Goal: Task Accomplishment & Management: Complete application form

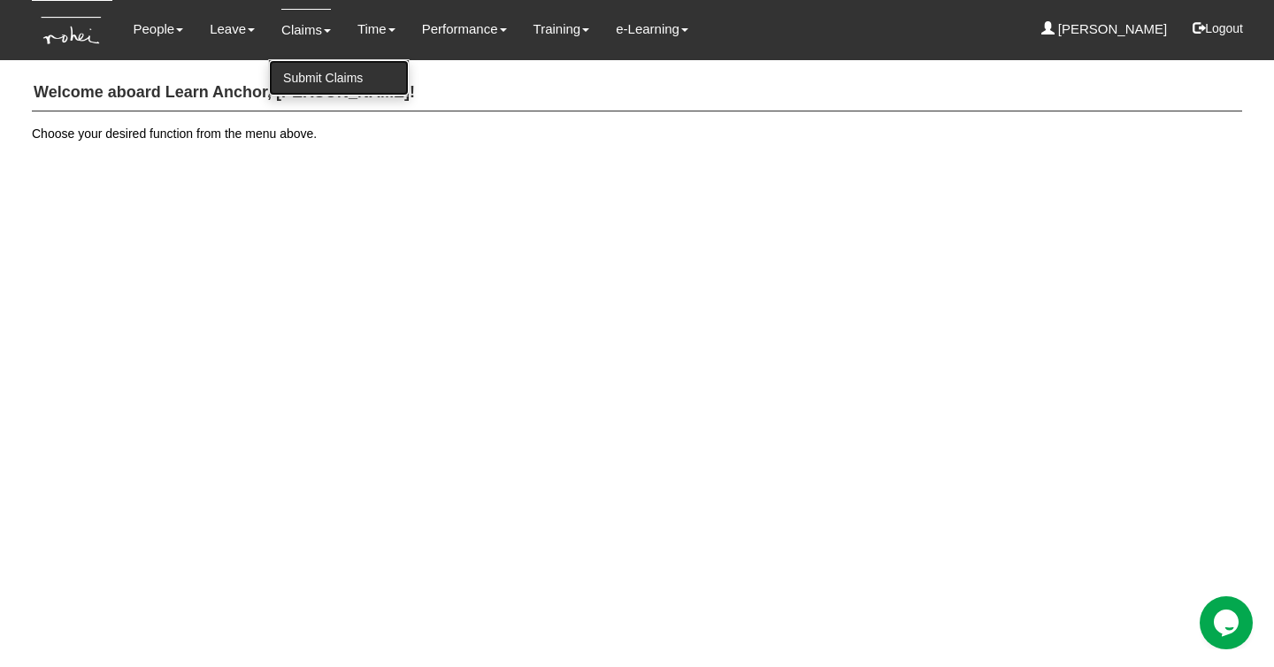
click at [304, 67] on link "Submit Claims" at bounding box center [339, 77] width 140 height 35
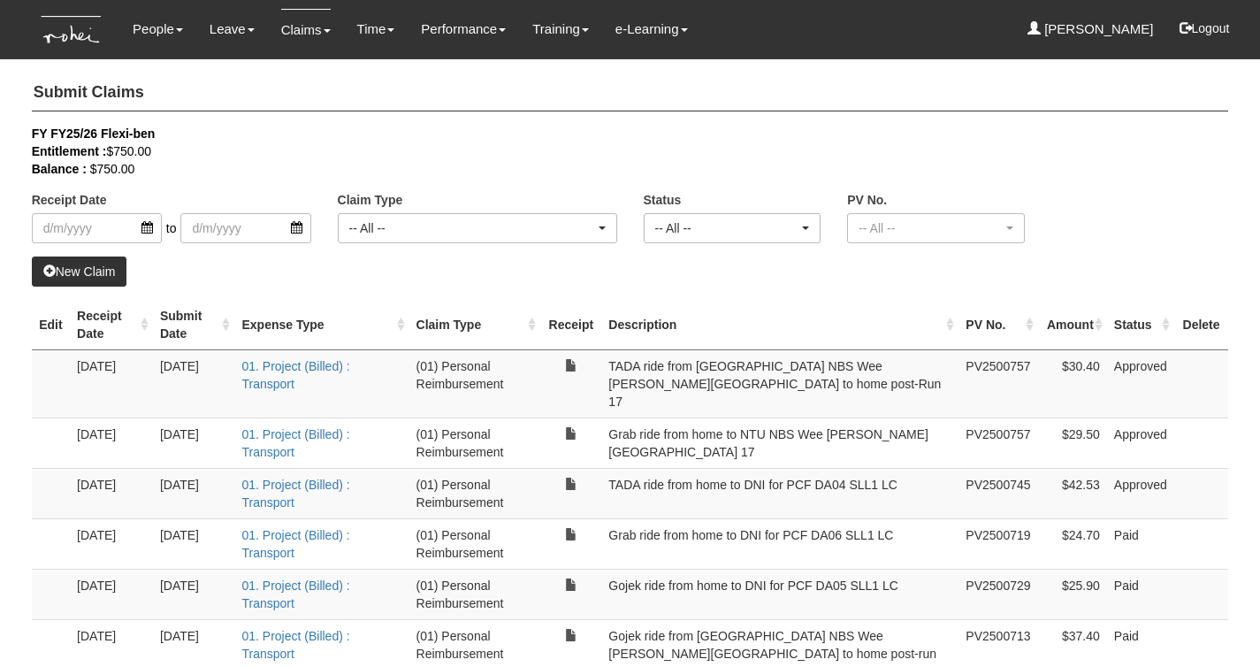
select select "50"
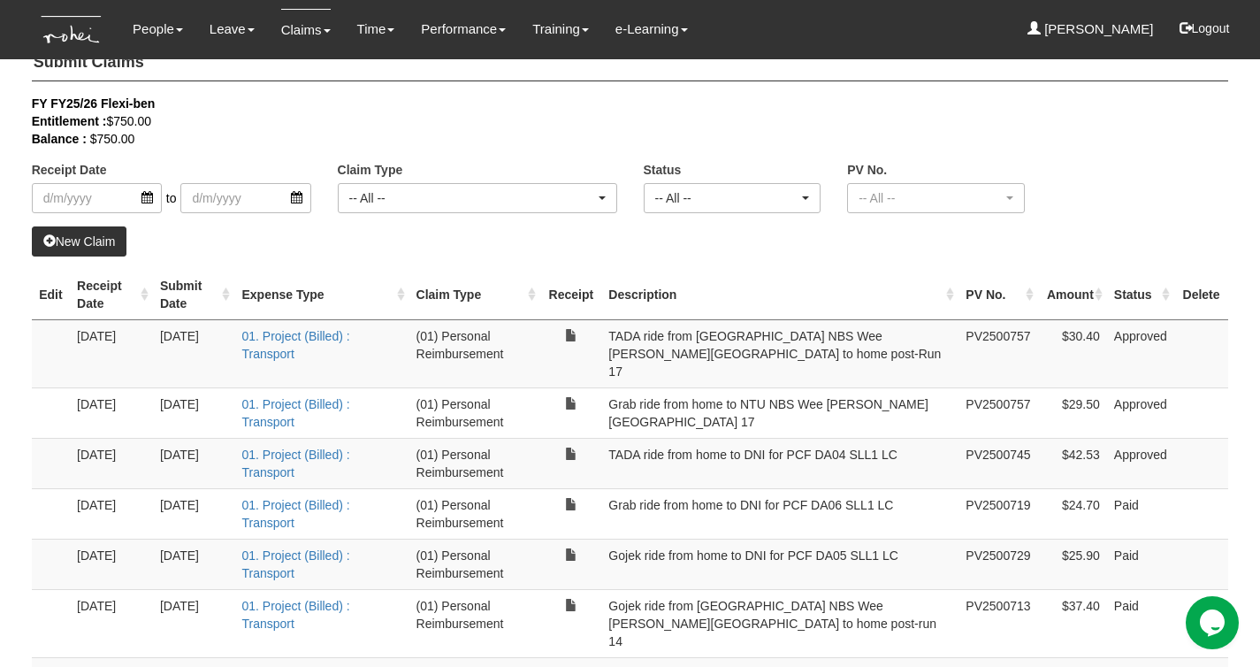
scroll to position [31, 0]
click at [298, 337] on link "01. Project (Billed) : Transport" at bounding box center [295, 344] width 108 height 32
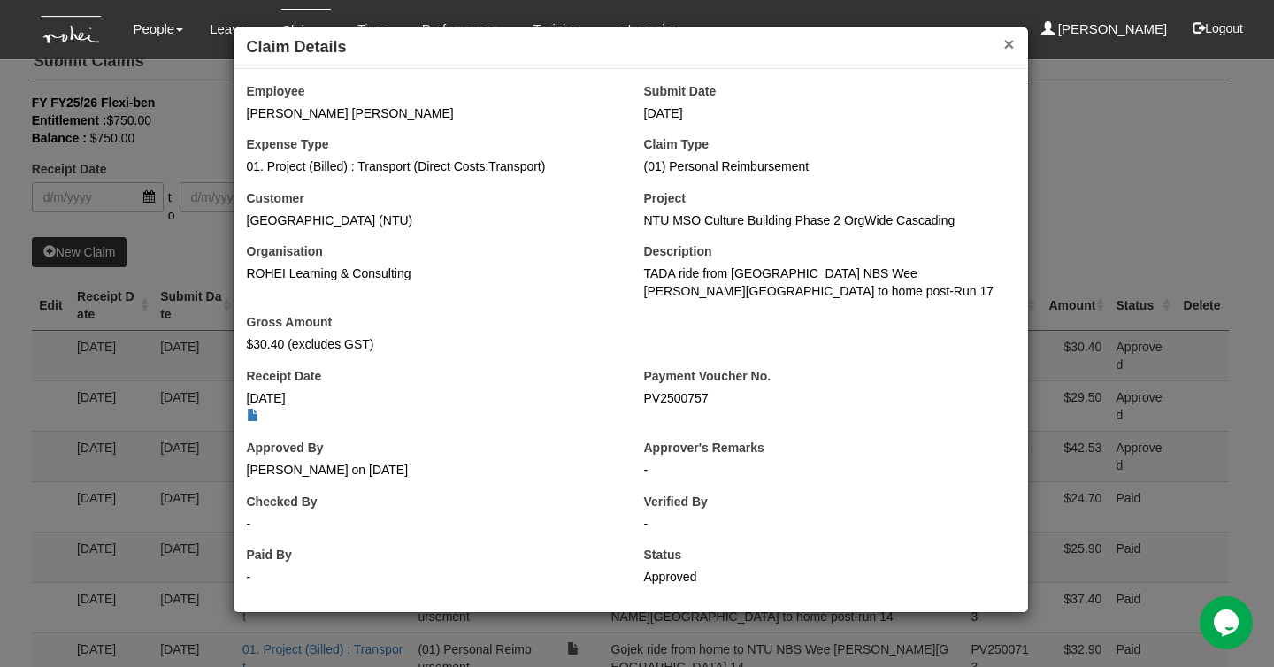
click at [1004, 50] on button "×" at bounding box center [1008, 43] width 11 height 19
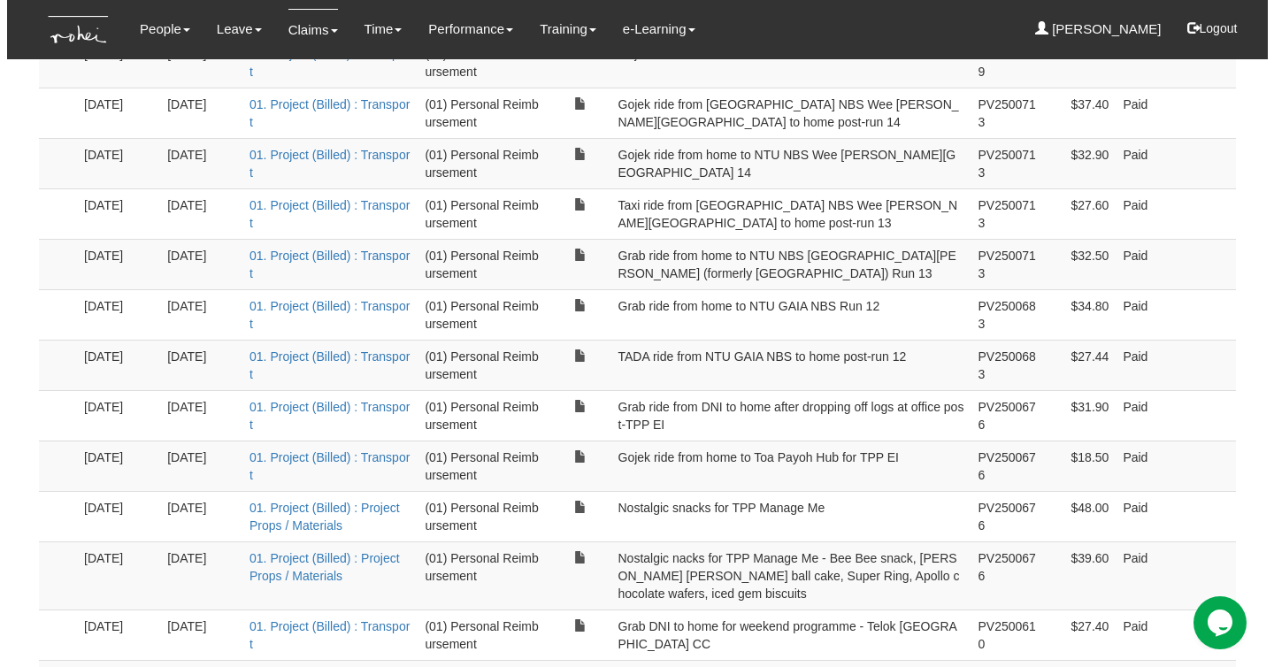
scroll to position [0, 0]
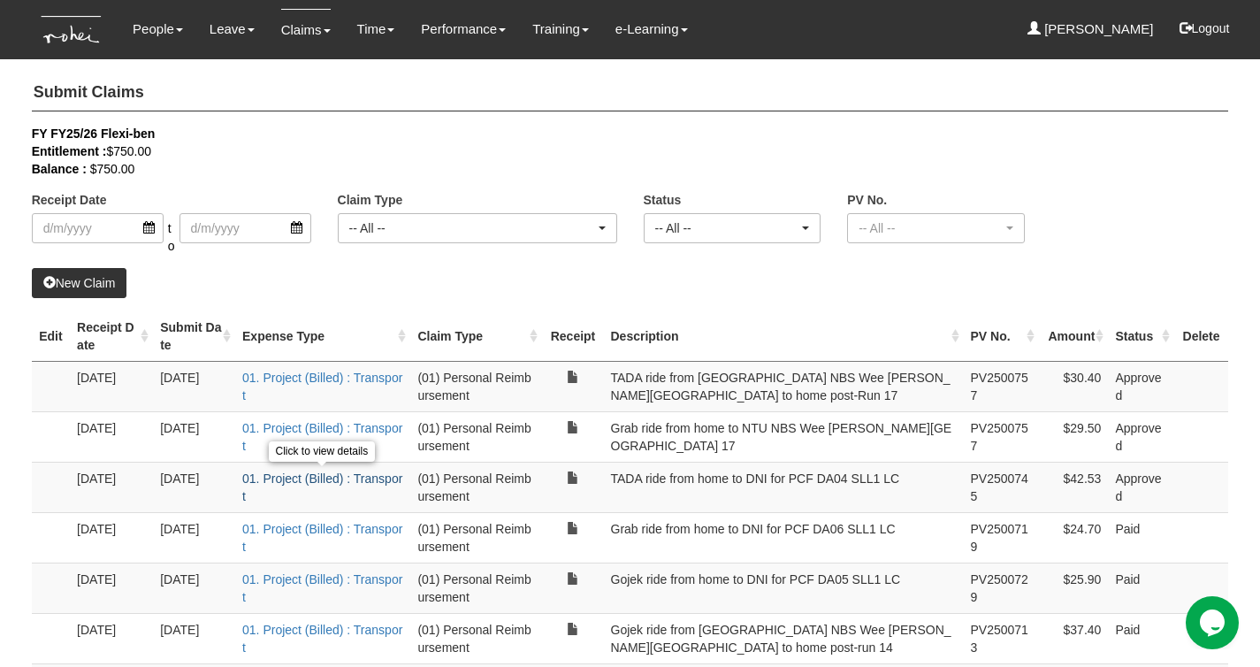
click at [349, 477] on link "01. Project (Billed) : Transport" at bounding box center [322, 487] width 160 height 32
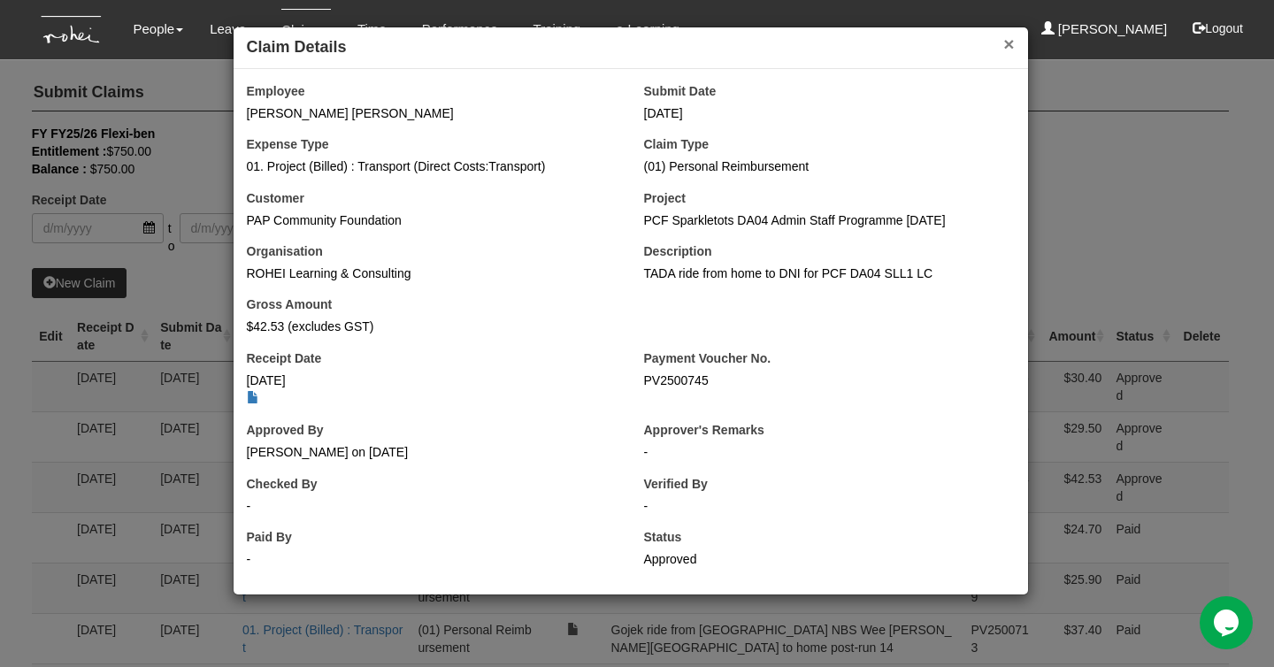
click at [1012, 48] on button "×" at bounding box center [1008, 43] width 11 height 19
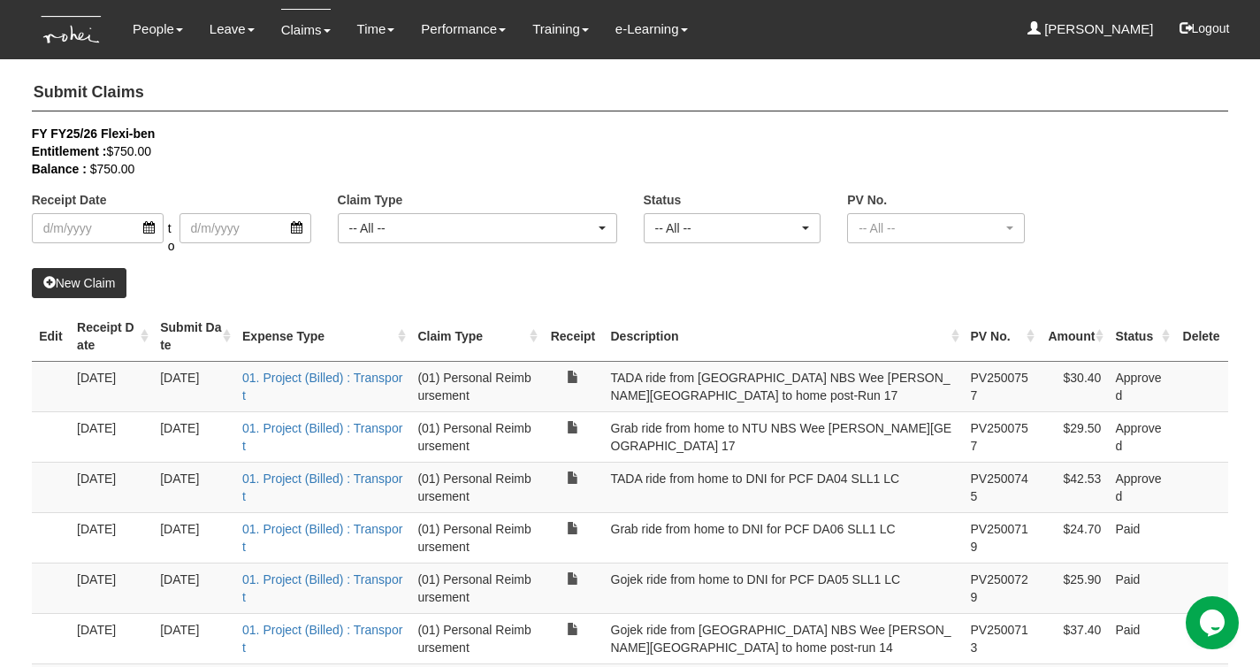
click at [119, 280] on link "New Claim" at bounding box center [80, 283] width 96 height 30
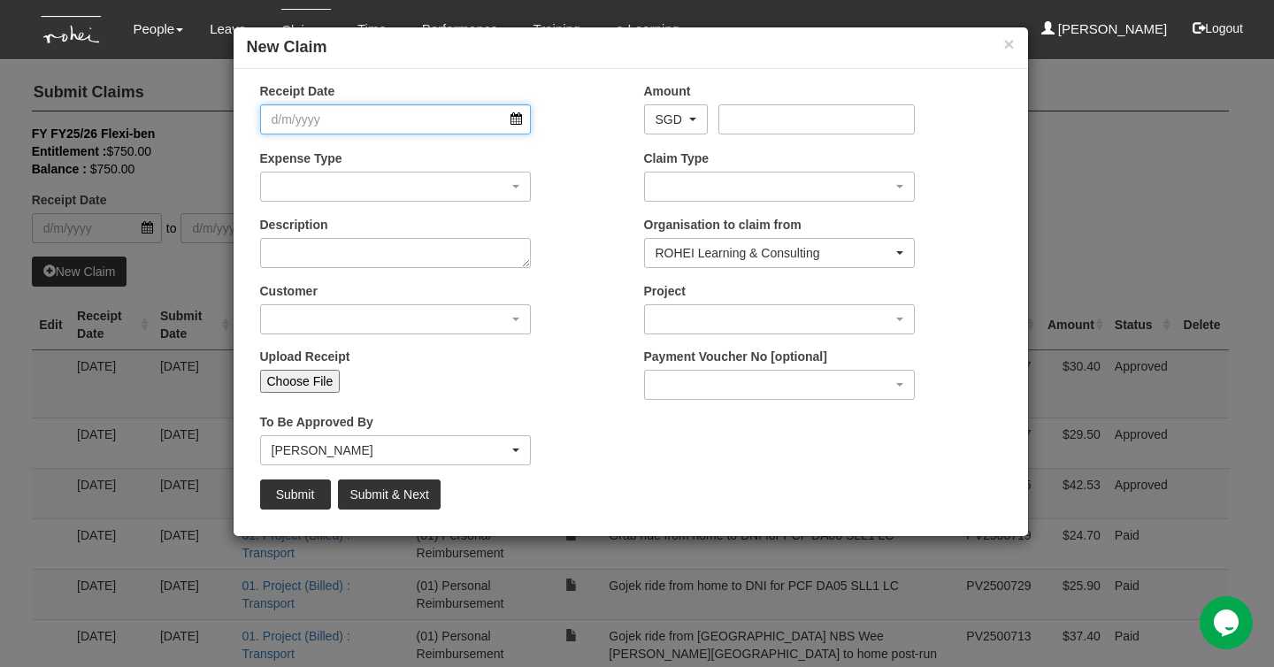
click at [503, 126] on input "Receipt Date" at bounding box center [396, 119] width 272 height 30
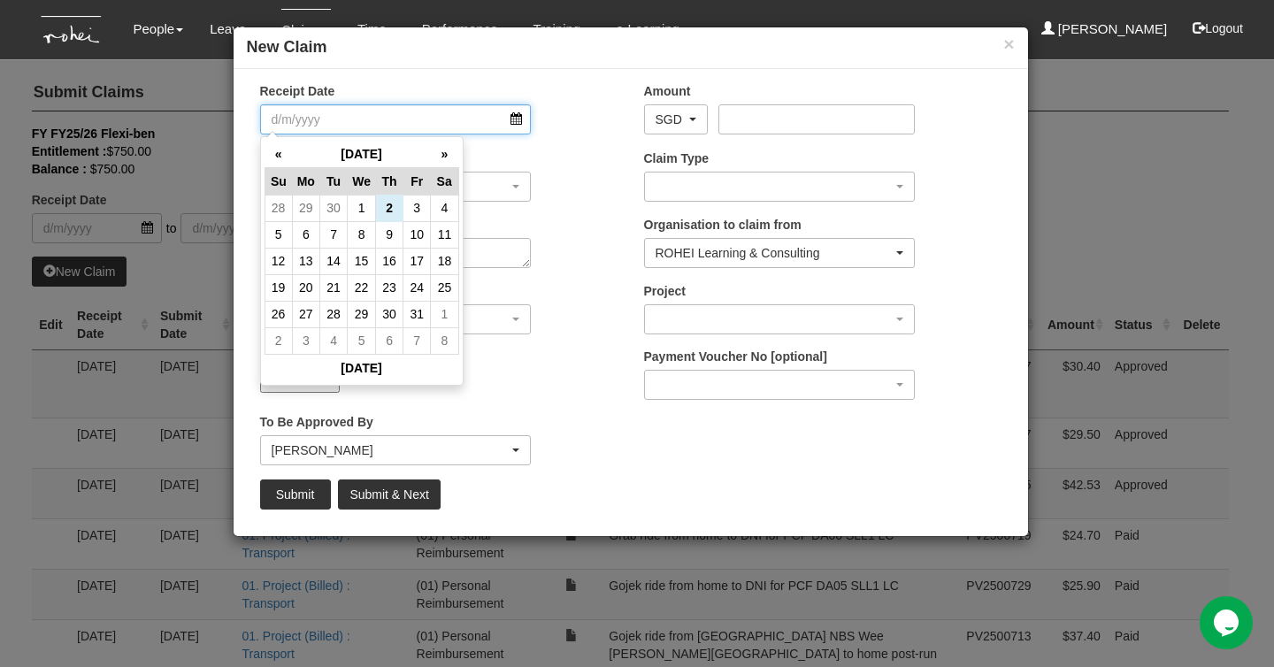
click at [513, 122] on input "Receipt Date" at bounding box center [396, 119] width 272 height 30
click at [334, 209] on td "30" at bounding box center [333, 208] width 27 height 27
type input "[DATE]"
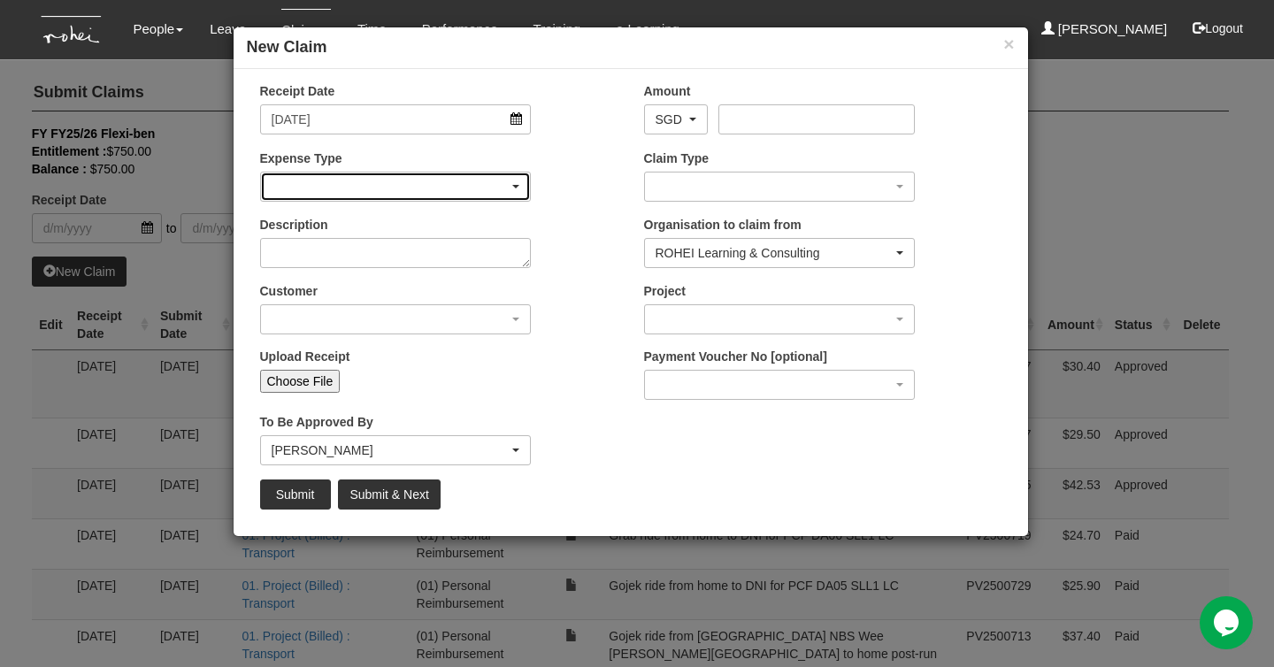
click at [516, 178] on div "button" at bounding box center [396, 186] width 270 height 28
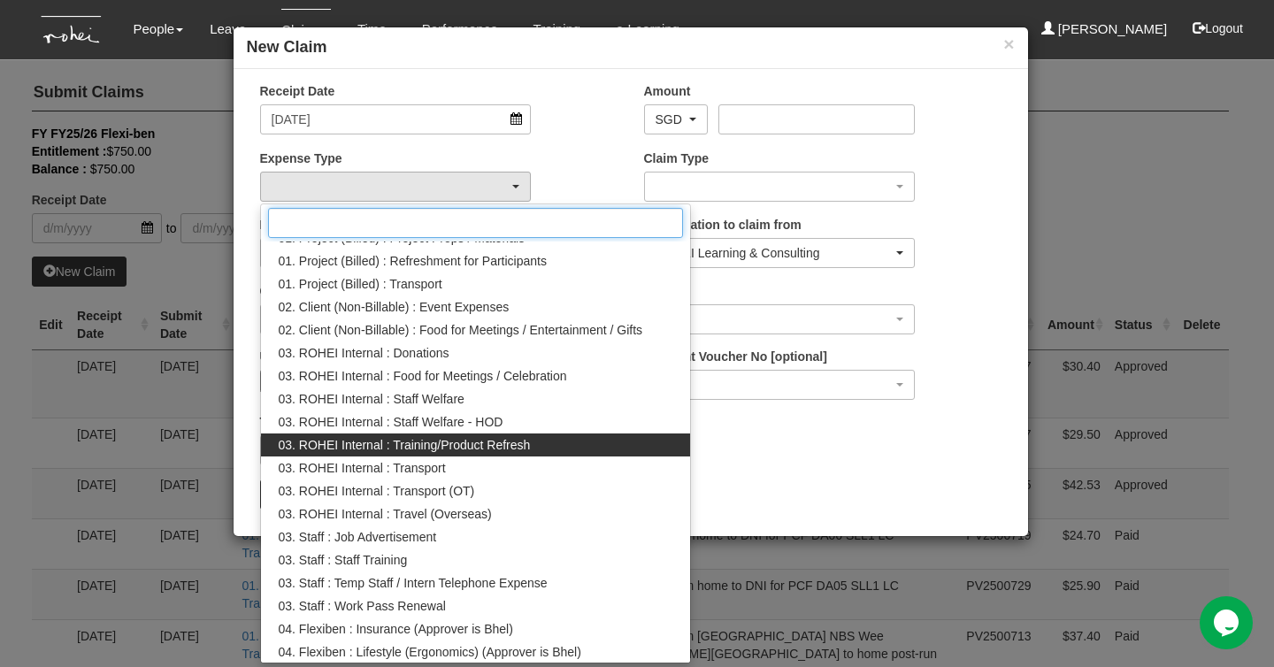
scroll to position [149, 0]
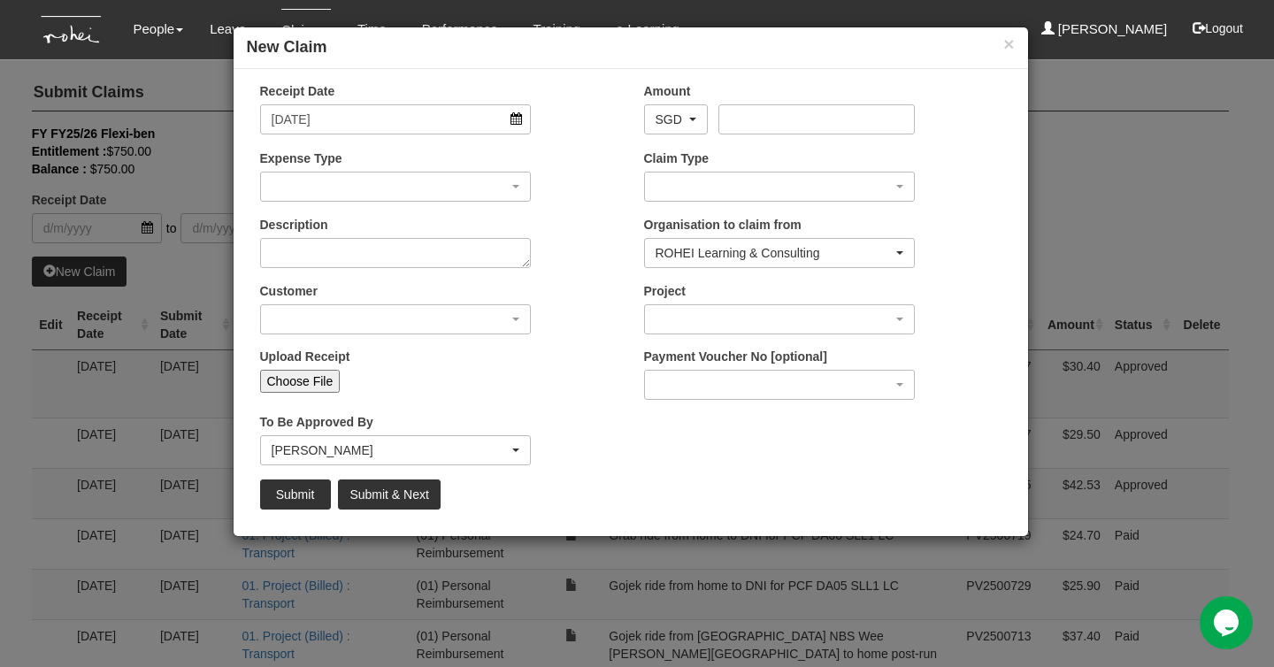
click at [1051, 246] on div "× New Claim Receipt Date [DATE] Amount AED AFN ALL AMD ANG AOA ARS AUD AWG AZN …" at bounding box center [637, 333] width 1274 height 667
drag, startPoint x: 1002, startPoint y: 48, endPoint x: 994, endPoint y: 53, distance: 9.6
click at [1003, 47] on button "×" at bounding box center [1008, 43] width 11 height 19
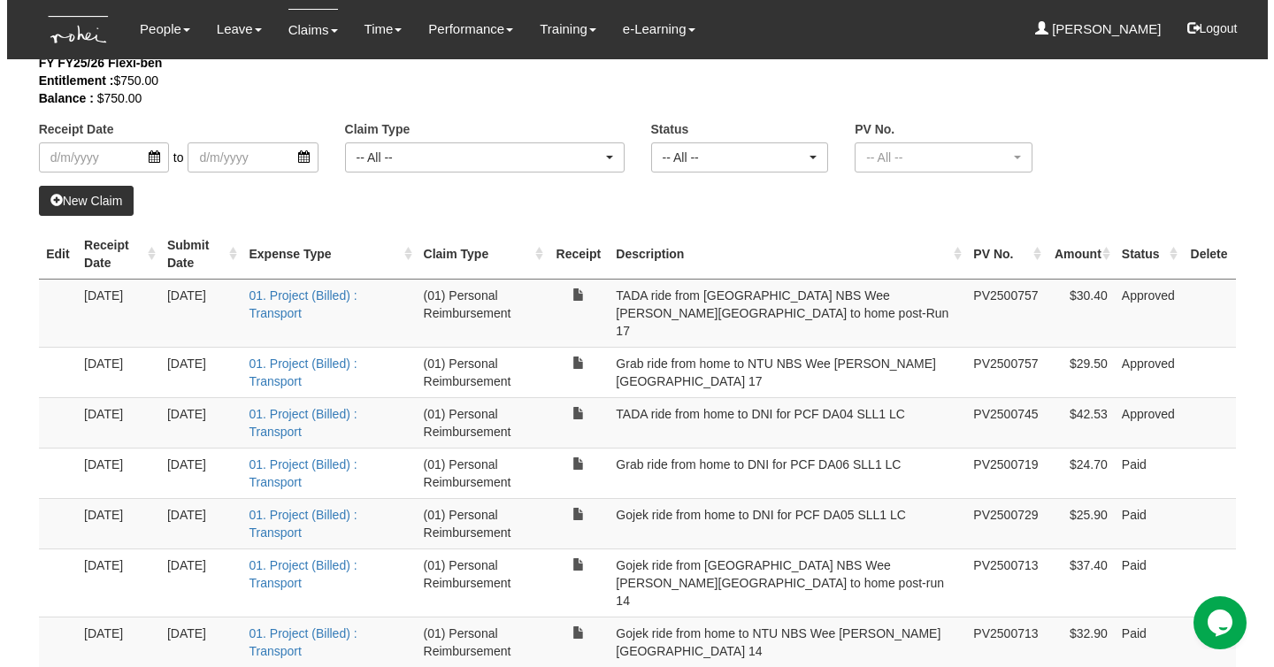
scroll to position [0, 0]
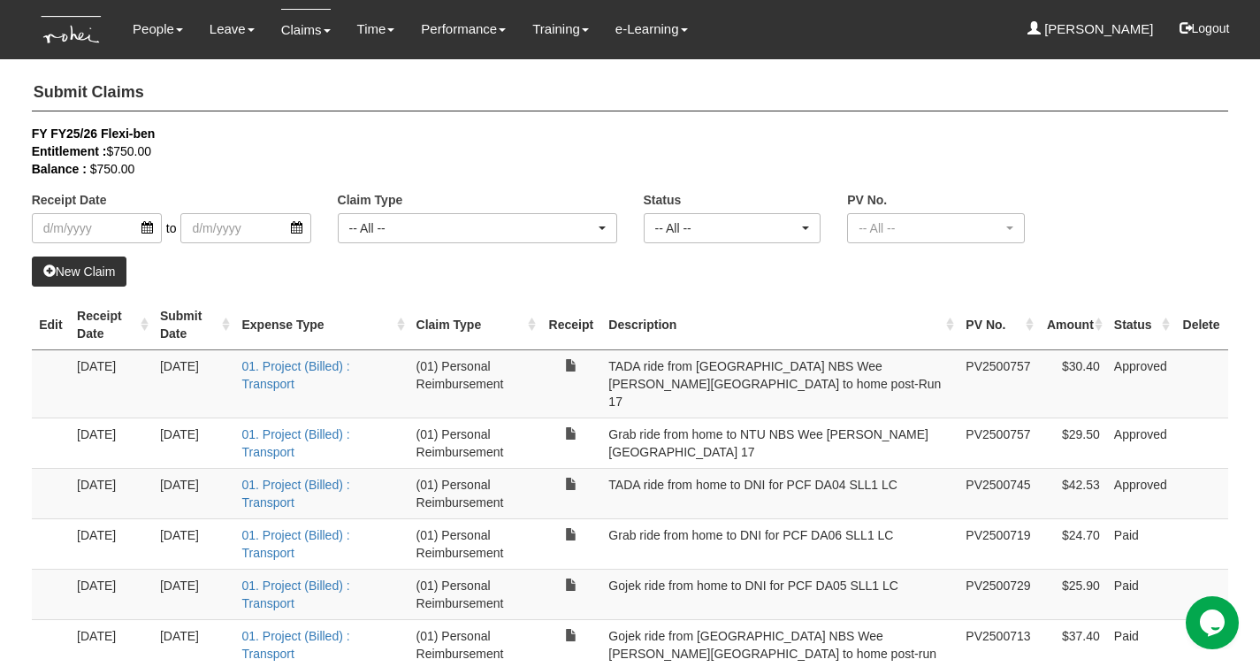
click at [66, 270] on link "New Claim" at bounding box center [80, 272] width 96 height 30
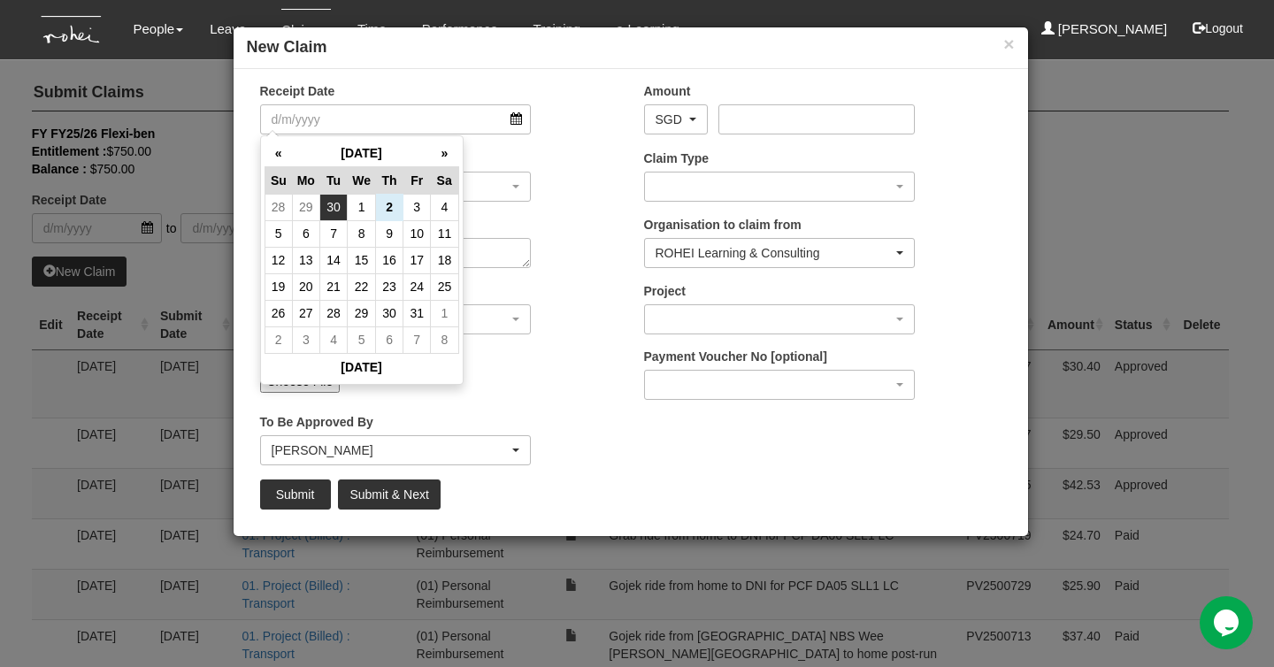
click at [339, 204] on td "30" at bounding box center [333, 207] width 27 height 27
type input "[DATE]"
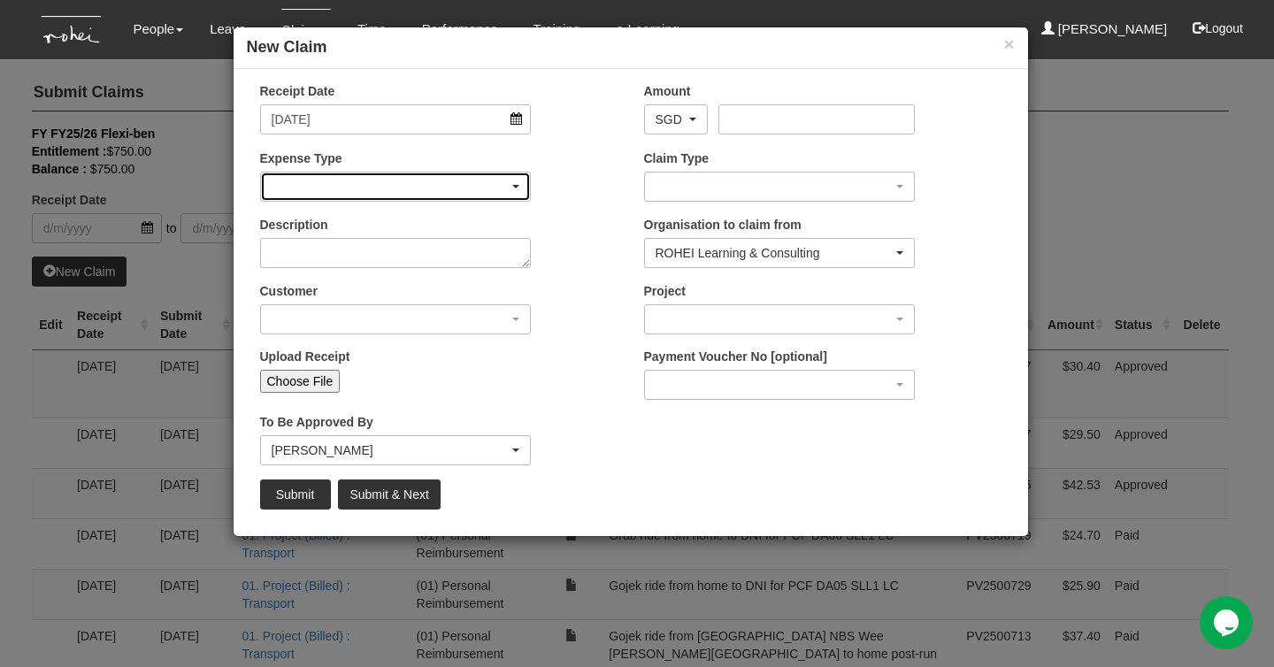
click at [450, 192] on div "button" at bounding box center [396, 186] width 270 height 28
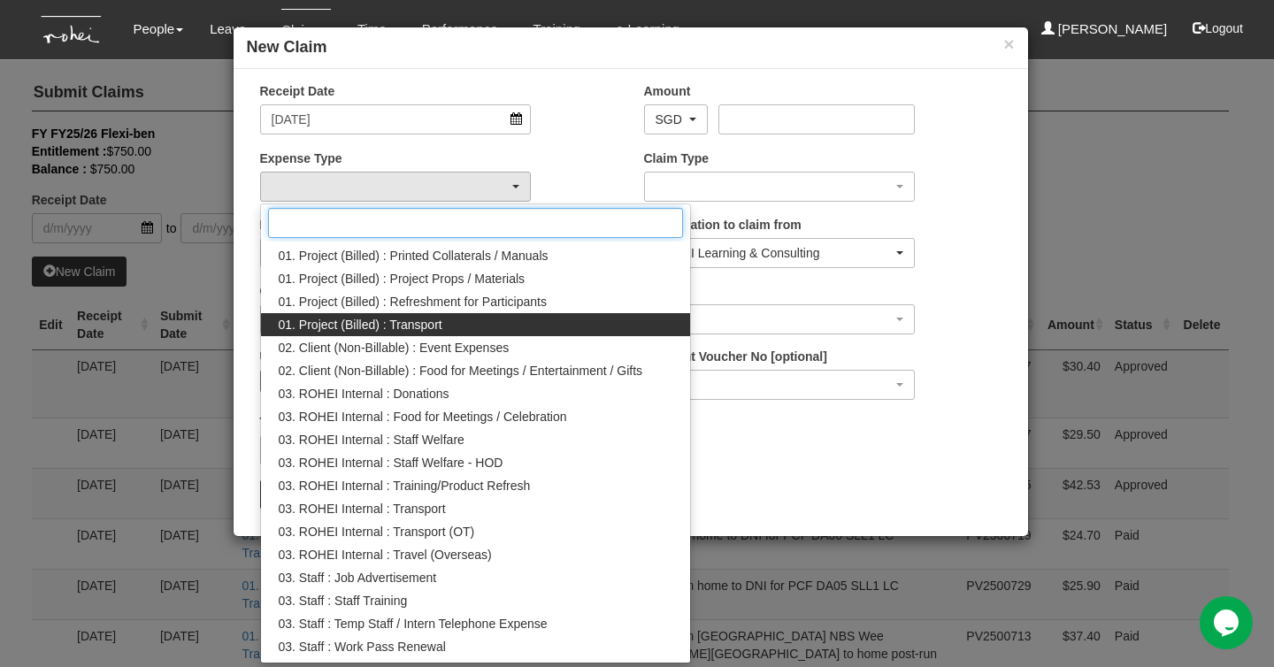
scroll to position [90, 0]
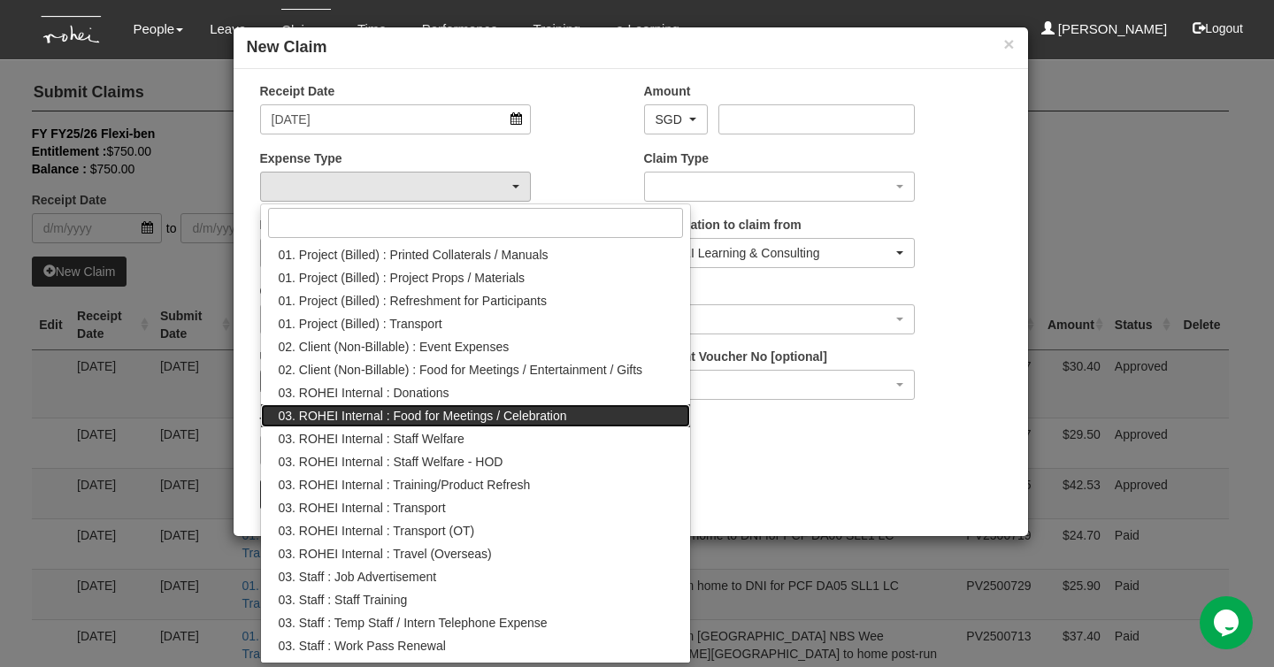
click at [632, 418] on link "03. ROHEI Internal : Food for Meetings / Celebration" at bounding box center [476, 415] width 430 height 23
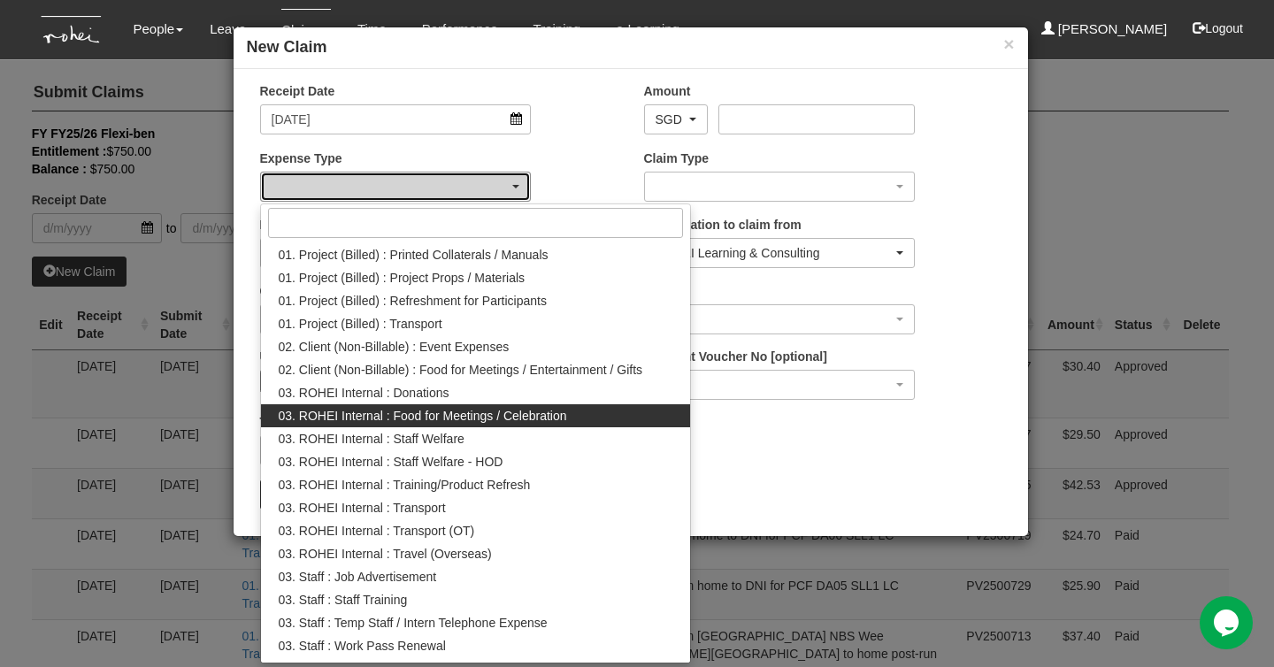
select select "137"
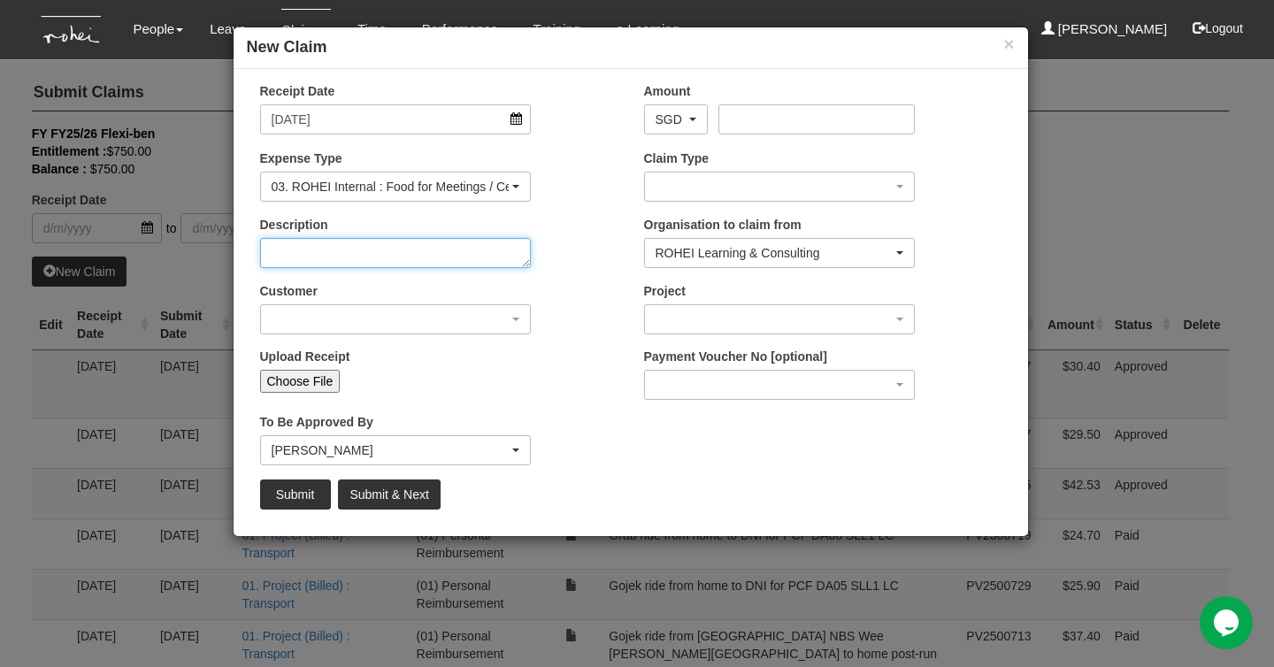
click at [439, 255] on textarea "Description" at bounding box center [396, 253] width 272 height 30
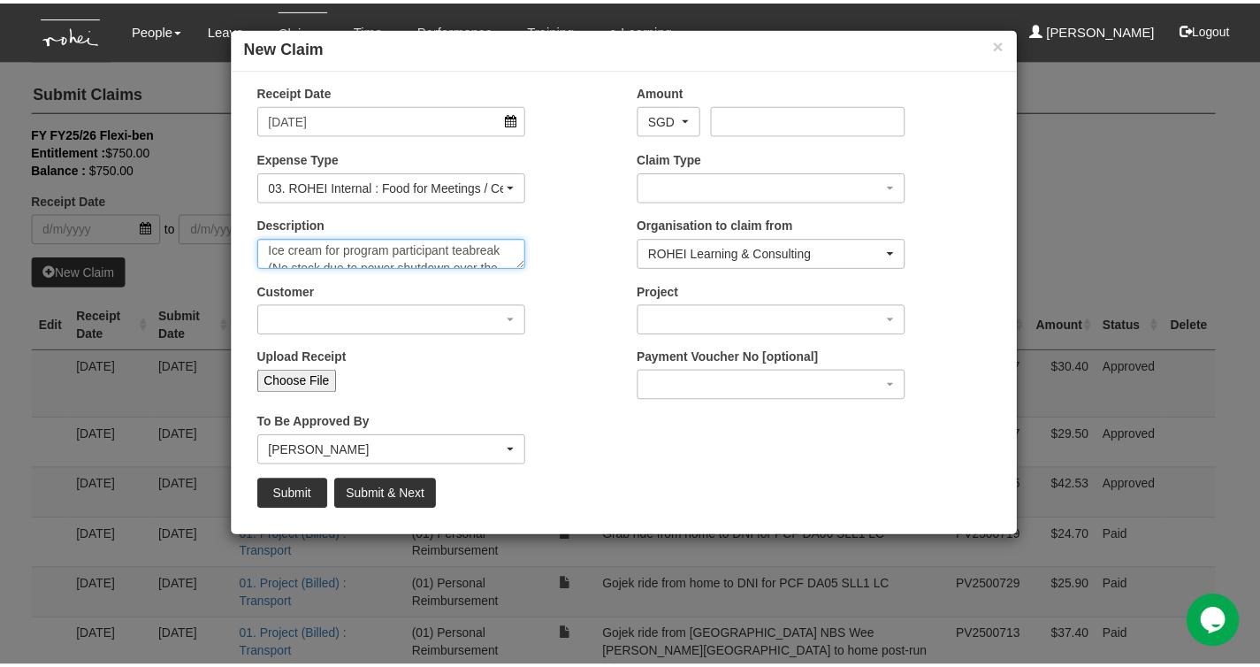
scroll to position [0, 0]
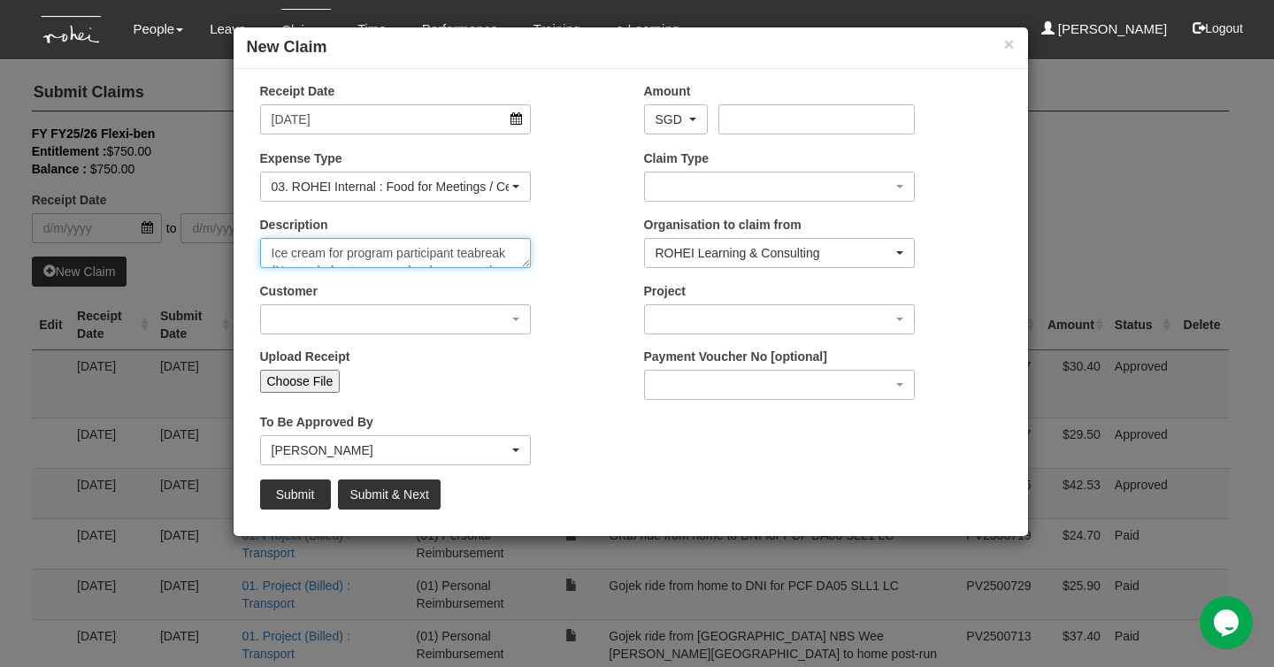
click at [479, 255] on textarea "Ice cream for program participant teabreak (No stock due to power shutdown over…" at bounding box center [396, 253] width 272 height 30
type textarea "Ice cream for program participant tea break (No stock due to power shutdown ove…"
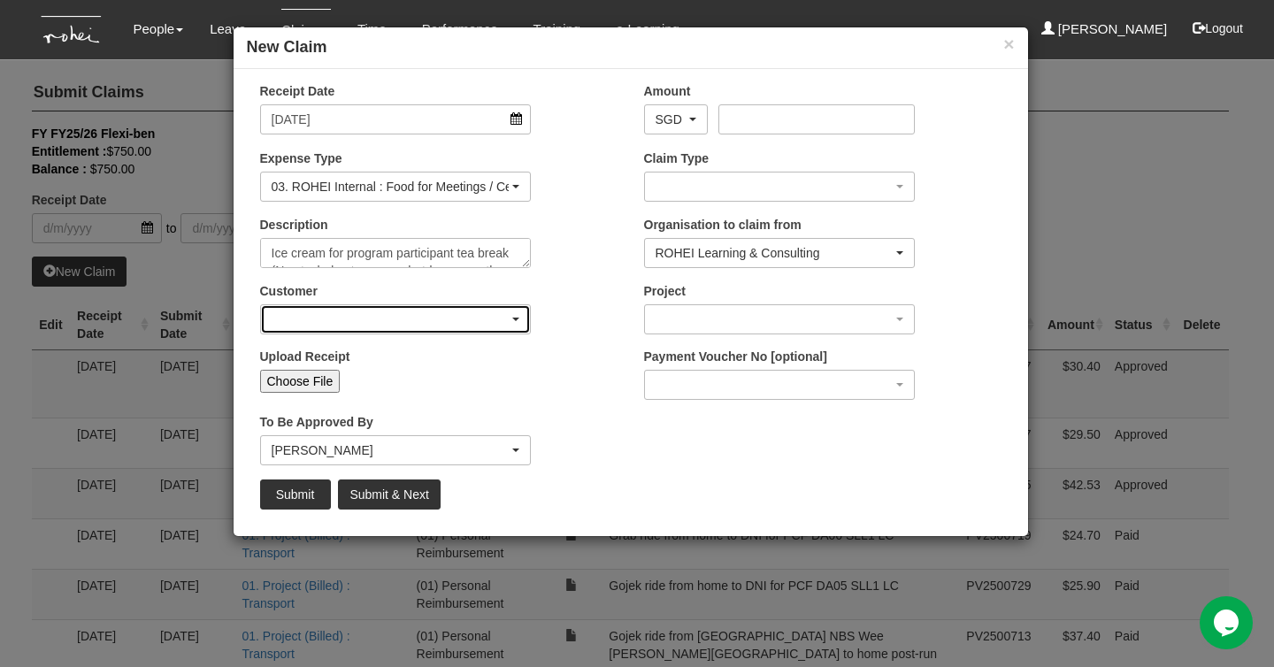
click at [509, 310] on div "button" at bounding box center [396, 319] width 270 height 28
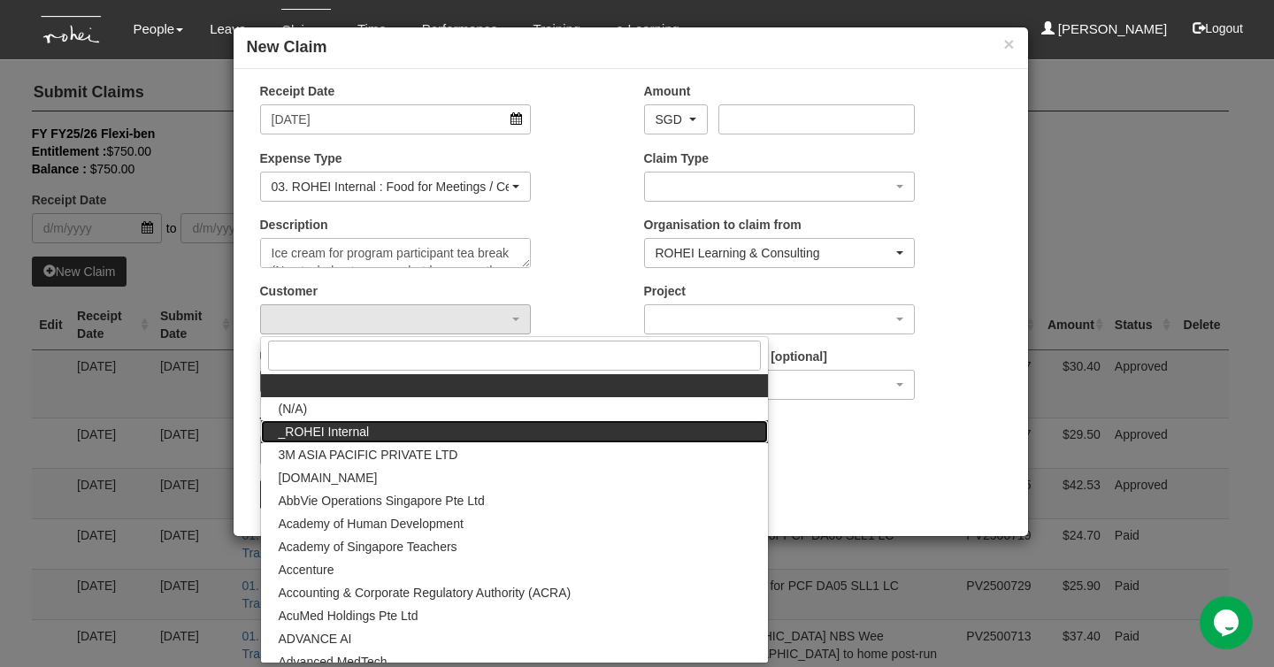
click at [477, 430] on link "_ROHEI Internal" at bounding box center [514, 431] width 507 height 23
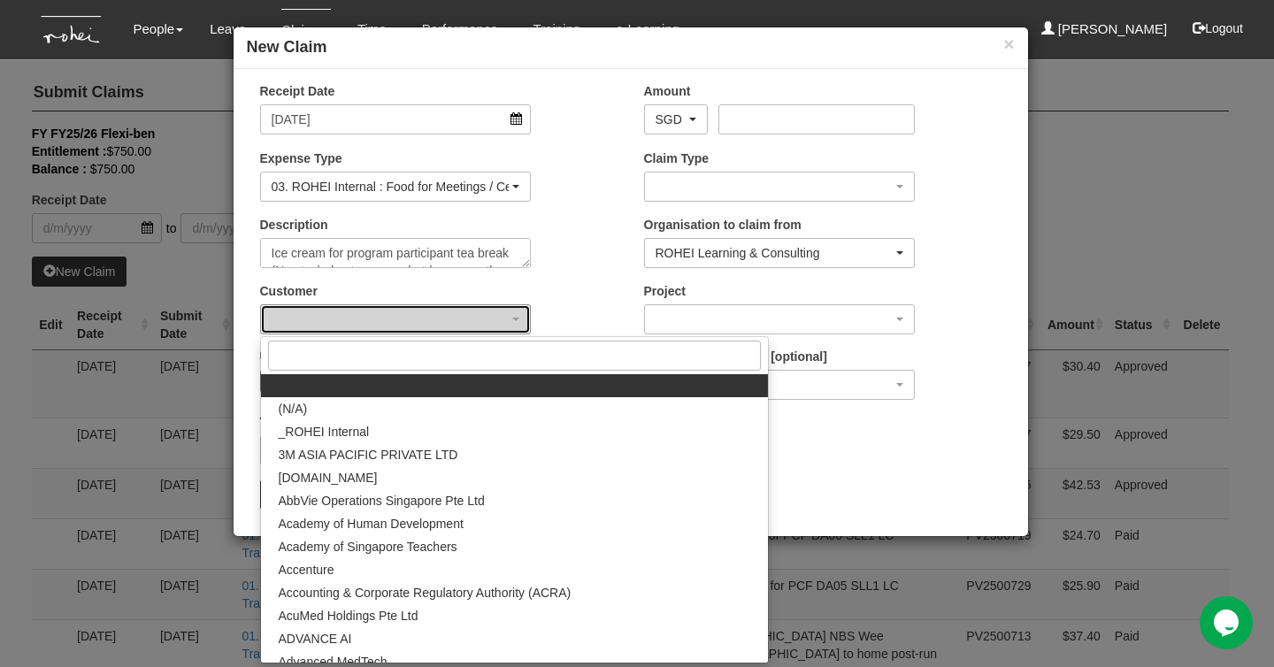
select select "397"
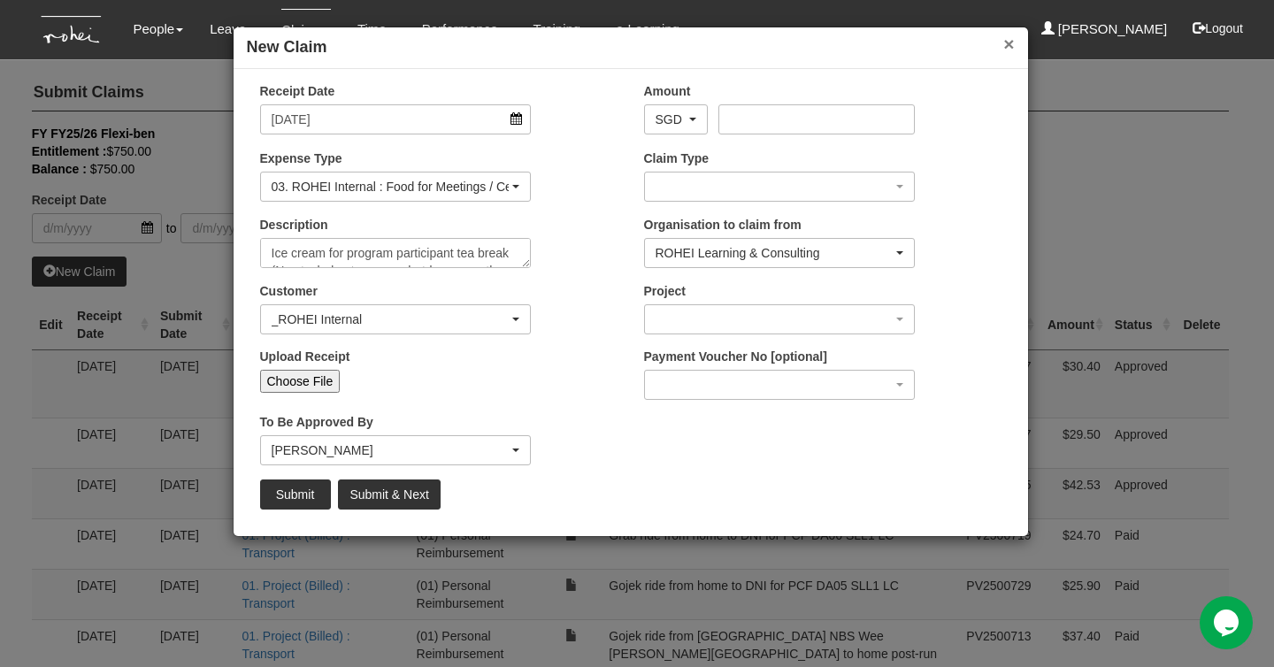
click at [1003, 43] on button "×" at bounding box center [1008, 43] width 11 height 19
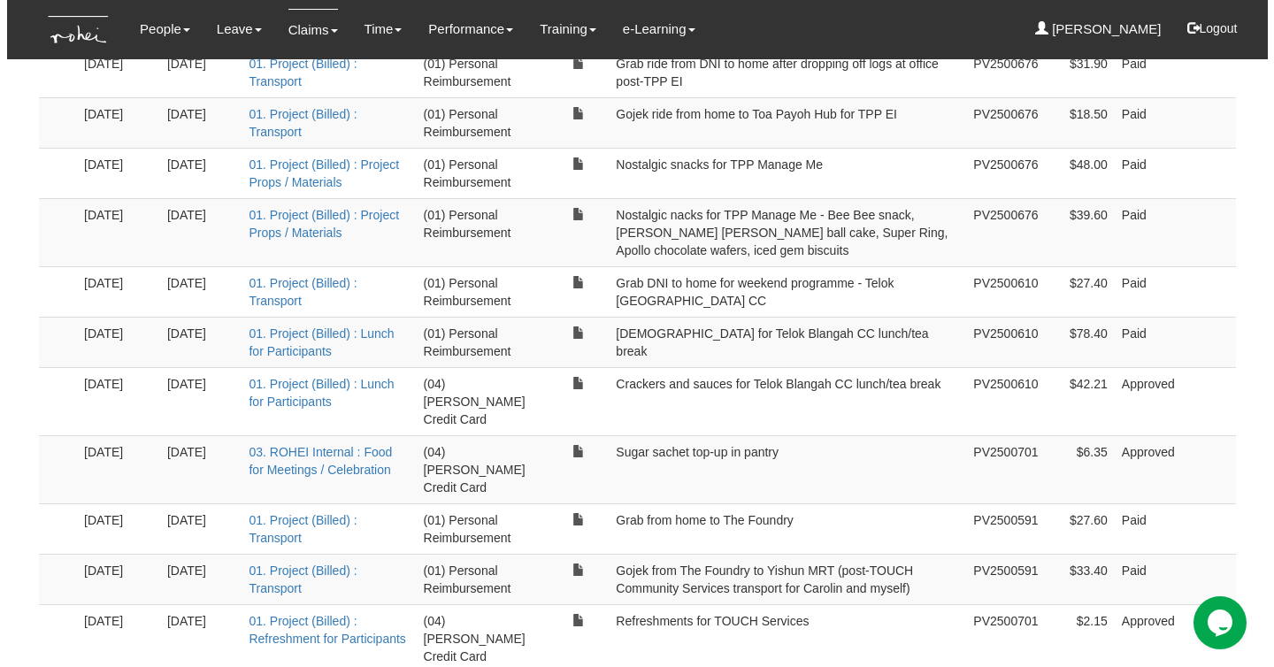
scroll to position [931, 0]
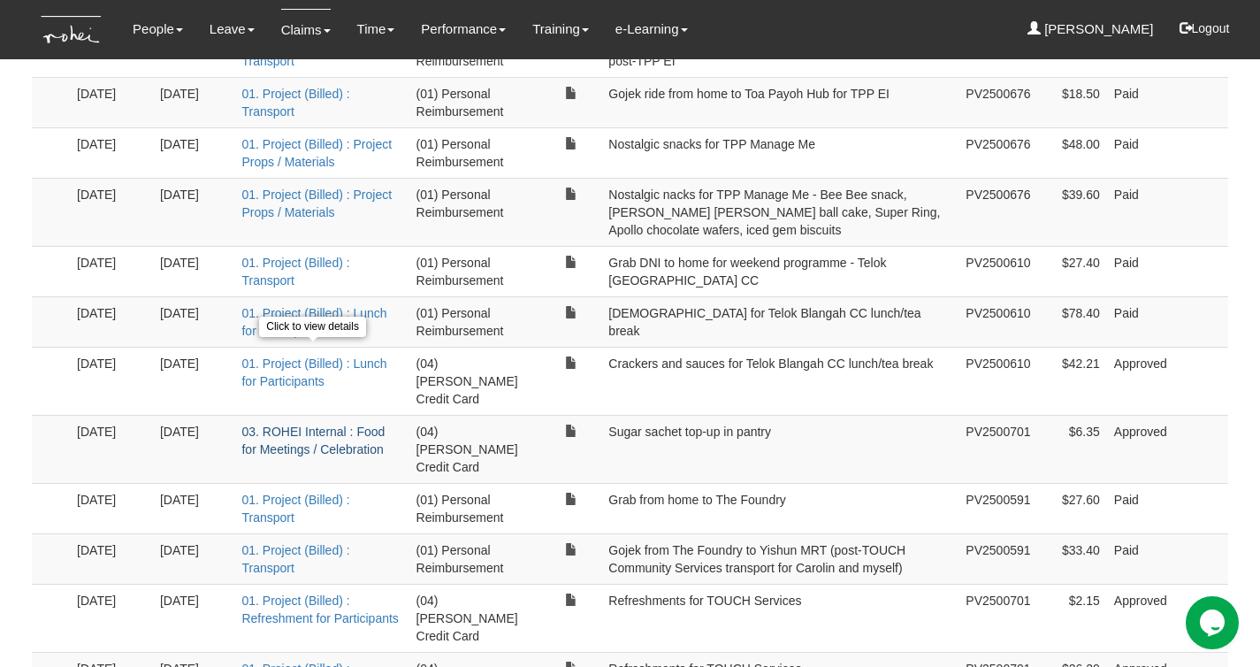
click at [323, 425] on link "03. ROHEI Internal : Food for Meetings / Celebration" at bounding box center [312, 441] width 143 height 32
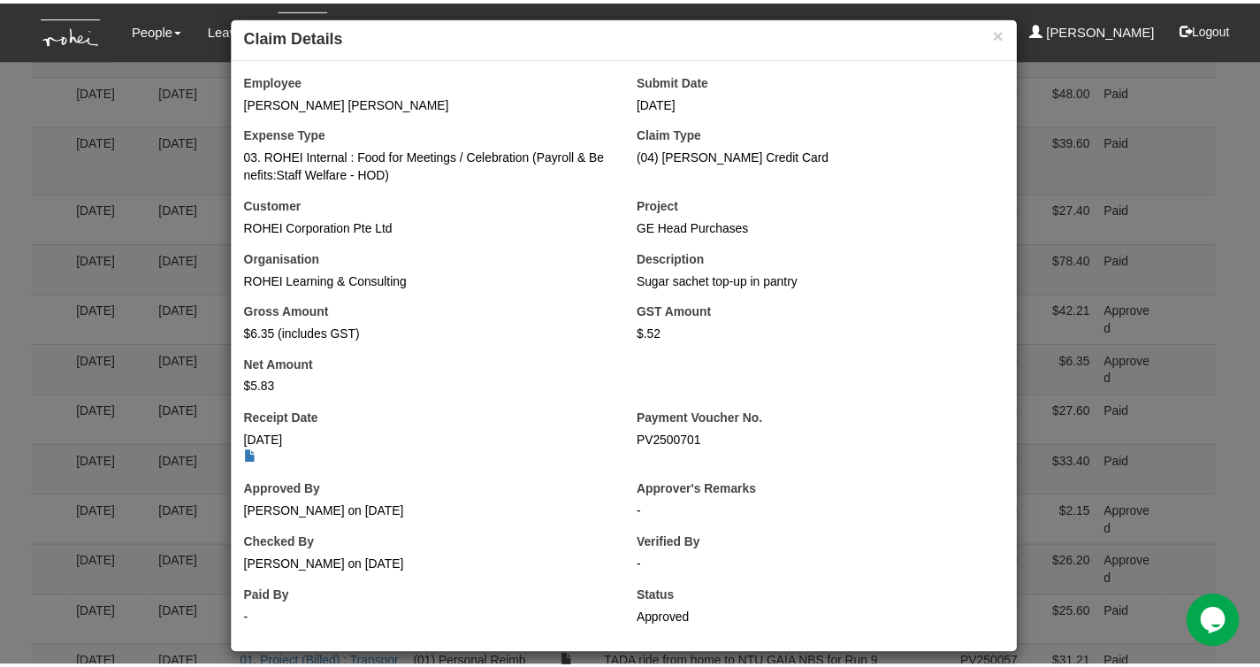
scroll to position [15, 0]
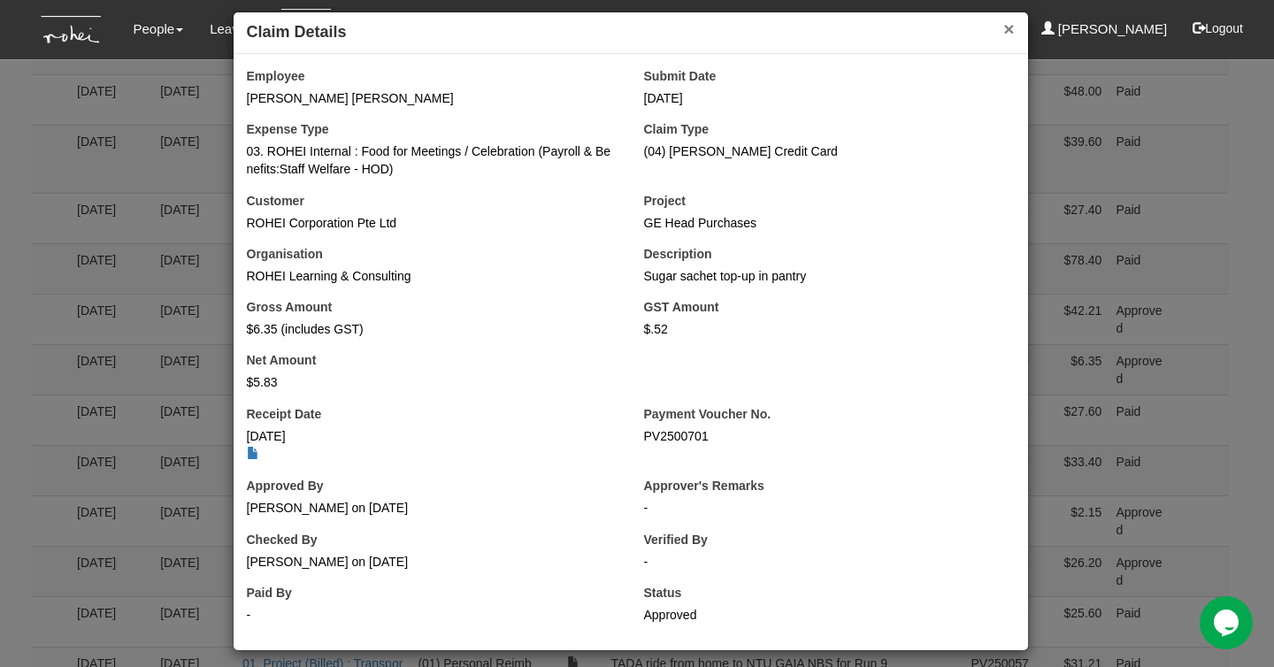
click at [1003, 31] on button "×" at bounding box center [1008, 28] width 11 height 19
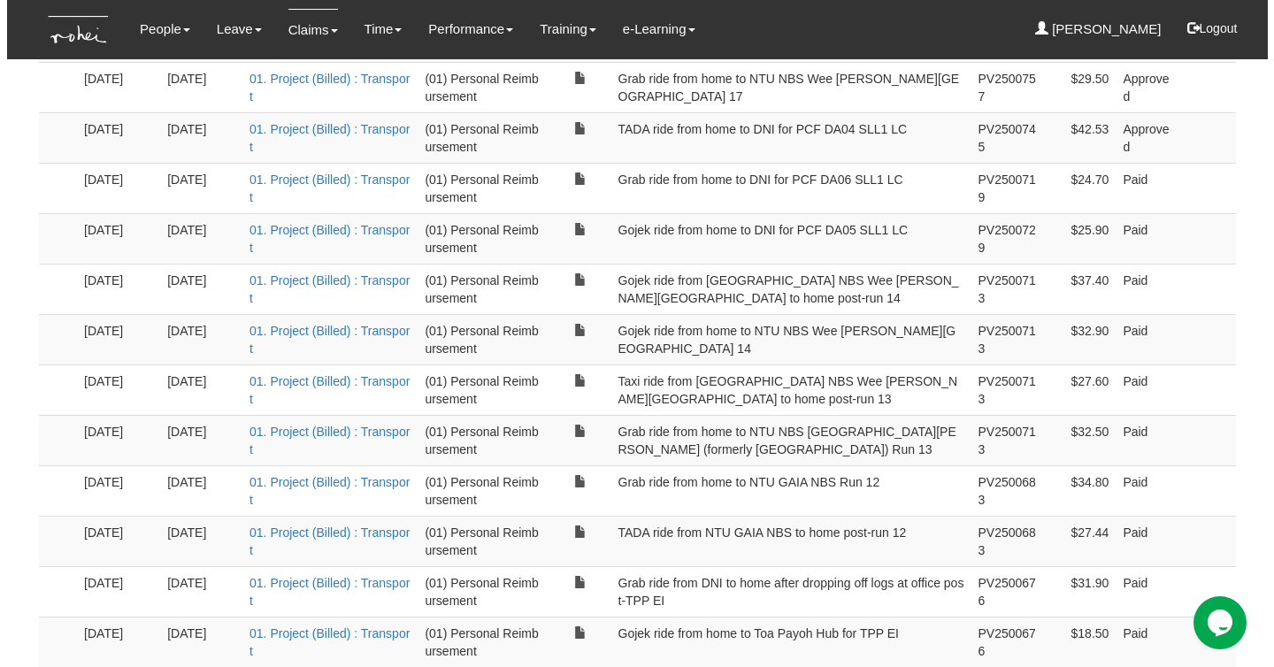
scroll to position [0, 0]
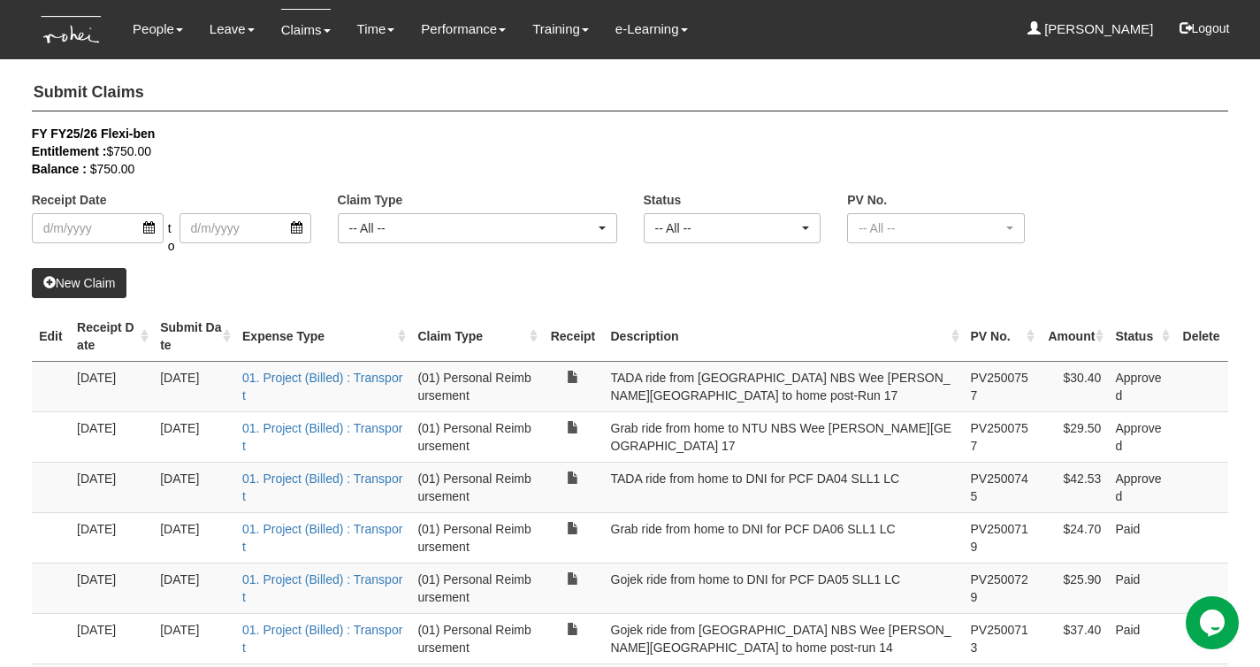
click at [80, 282] on link "New Claim" at bounding box center [80, 283] width 96 height 30
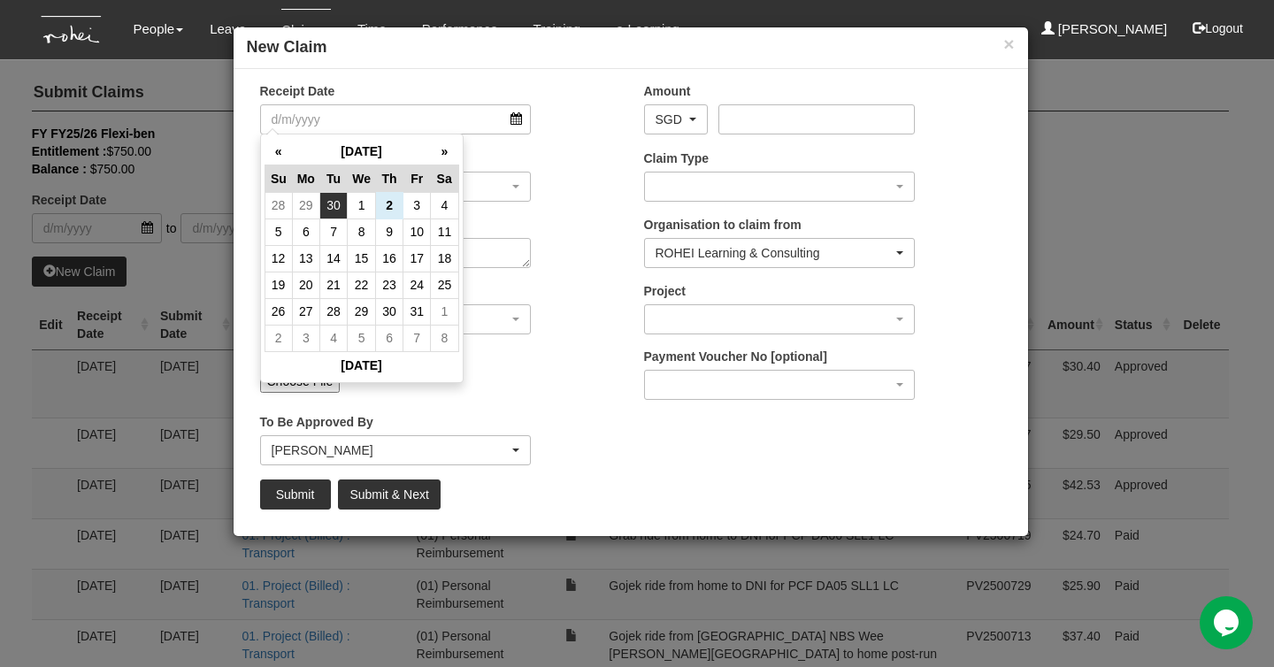
click at [330, 211] on td "30" at bounding box center [333, 205] width 27 height 27
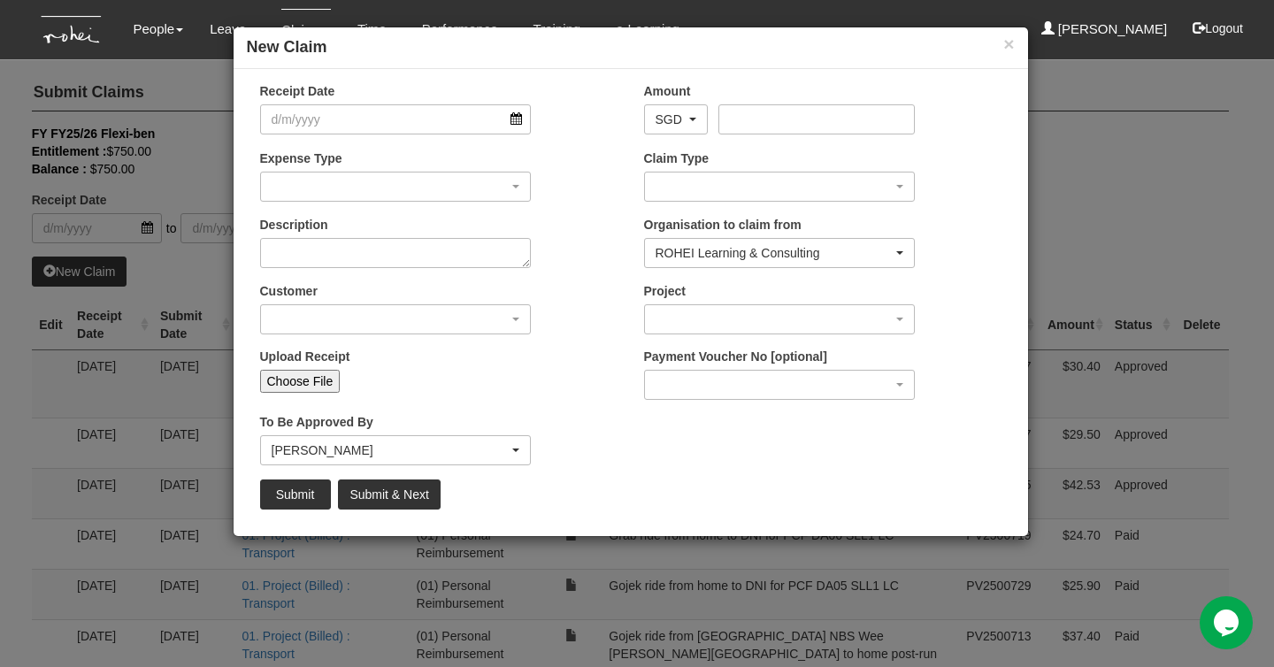
type input "[DATE]"
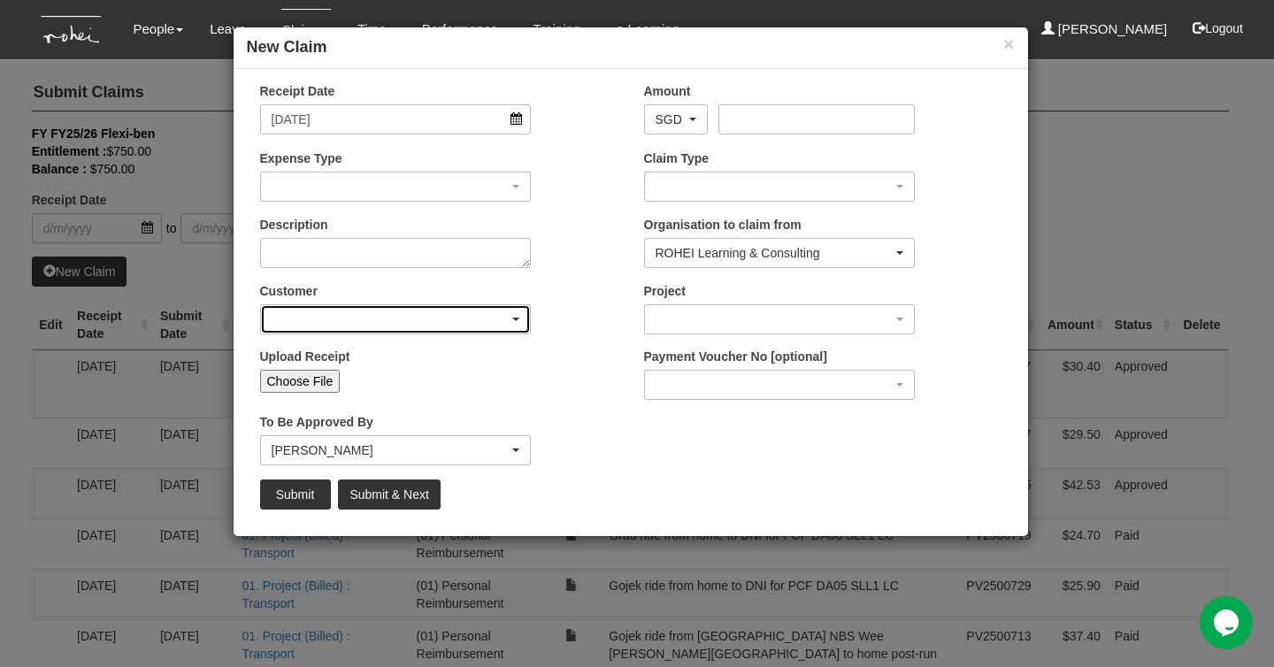
click at [426, 318] on div "button" at bounding box center [396, 319] width 270 height 28
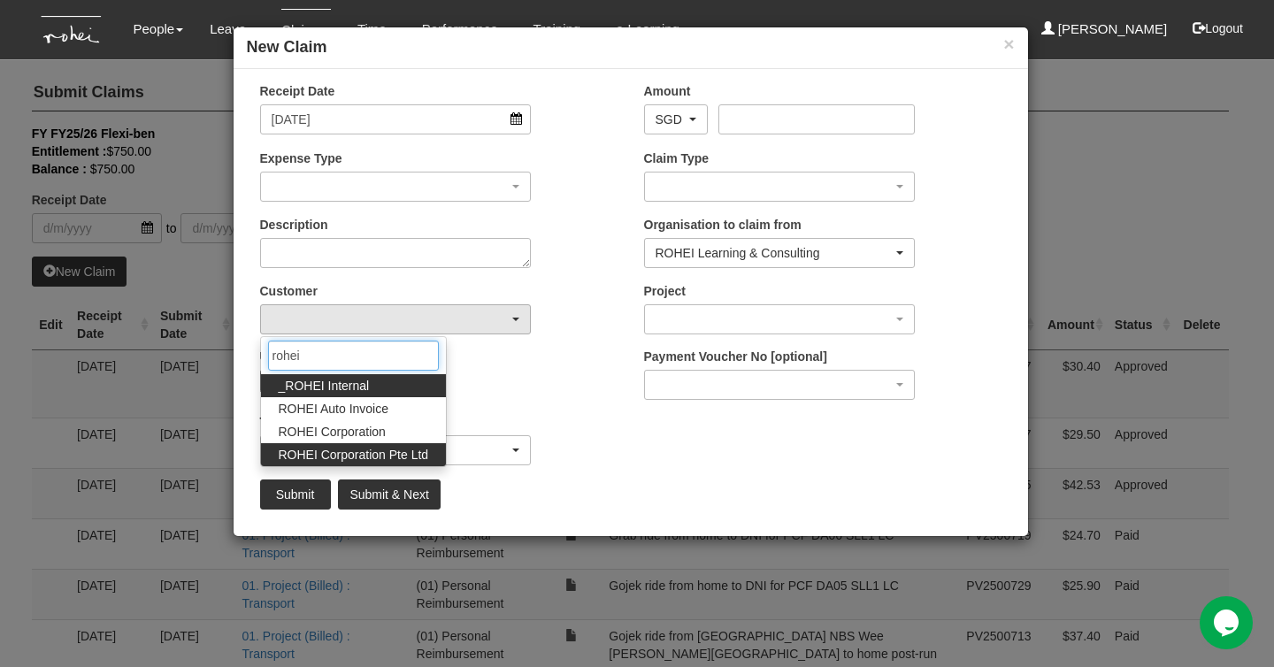
type input "rohei"
click at [429, 452] on link "ROHEI Corporation Pte Ltd" at bounding box center [354, 454] width 186 height 23
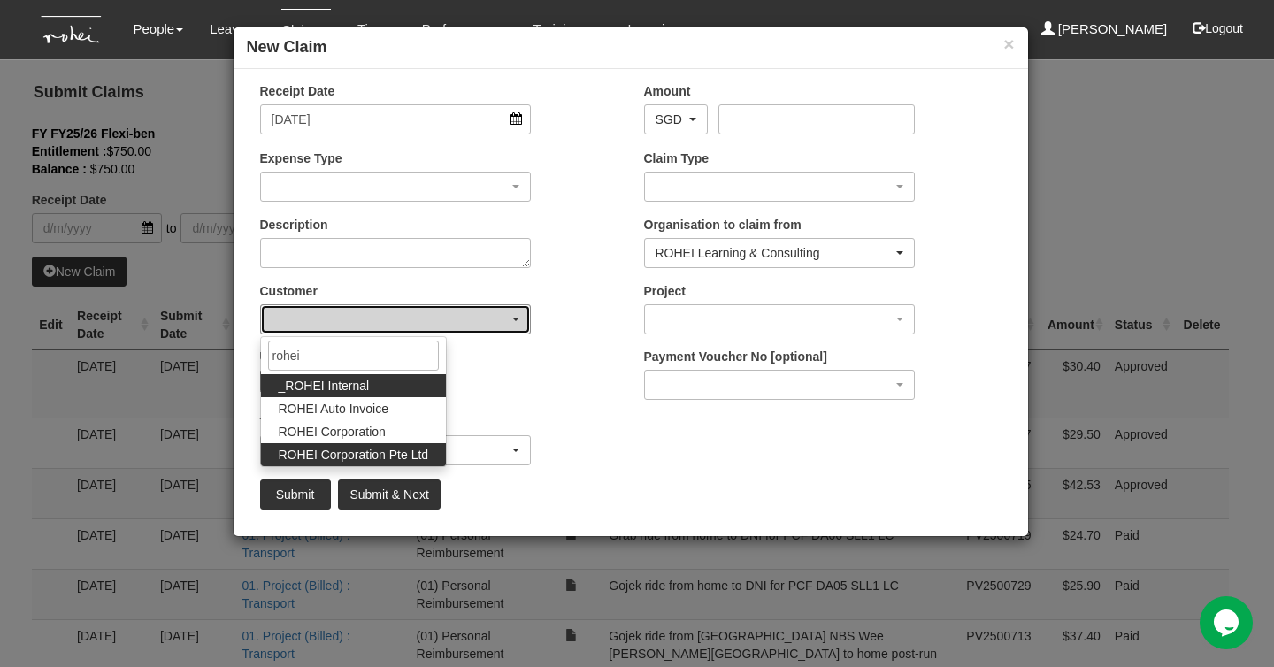
select select "124"
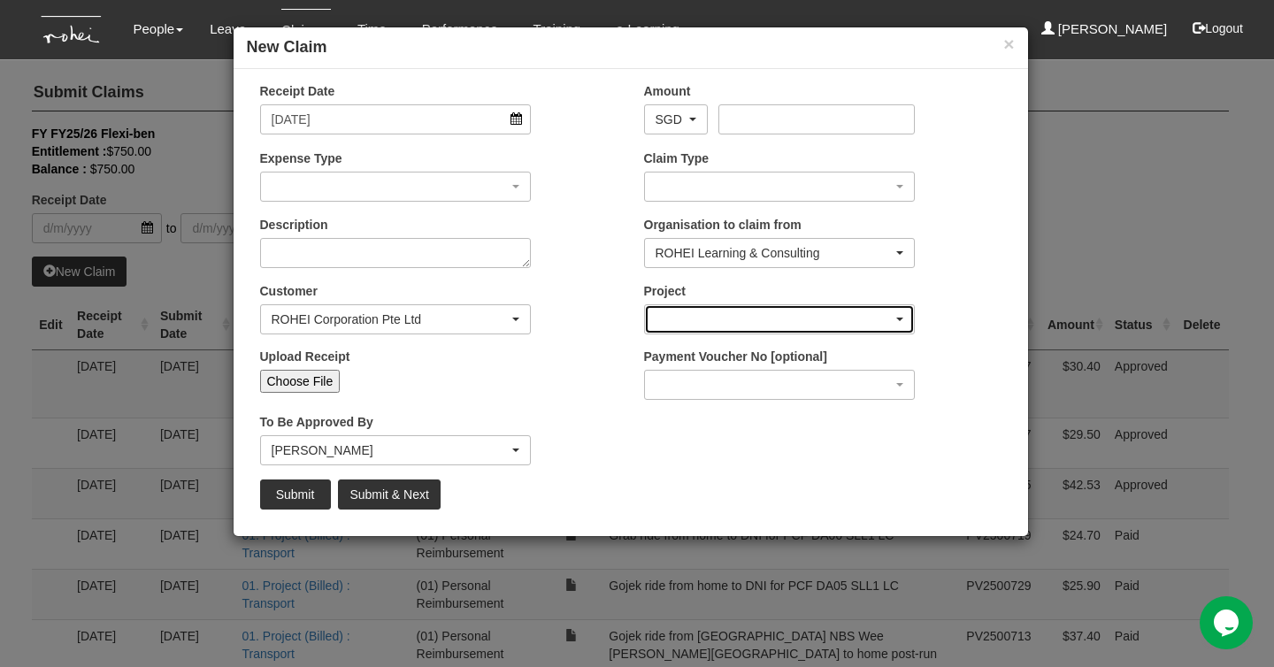
click at [711, 316] on div "button" at bounding box center [780, 319] width 270 height 28
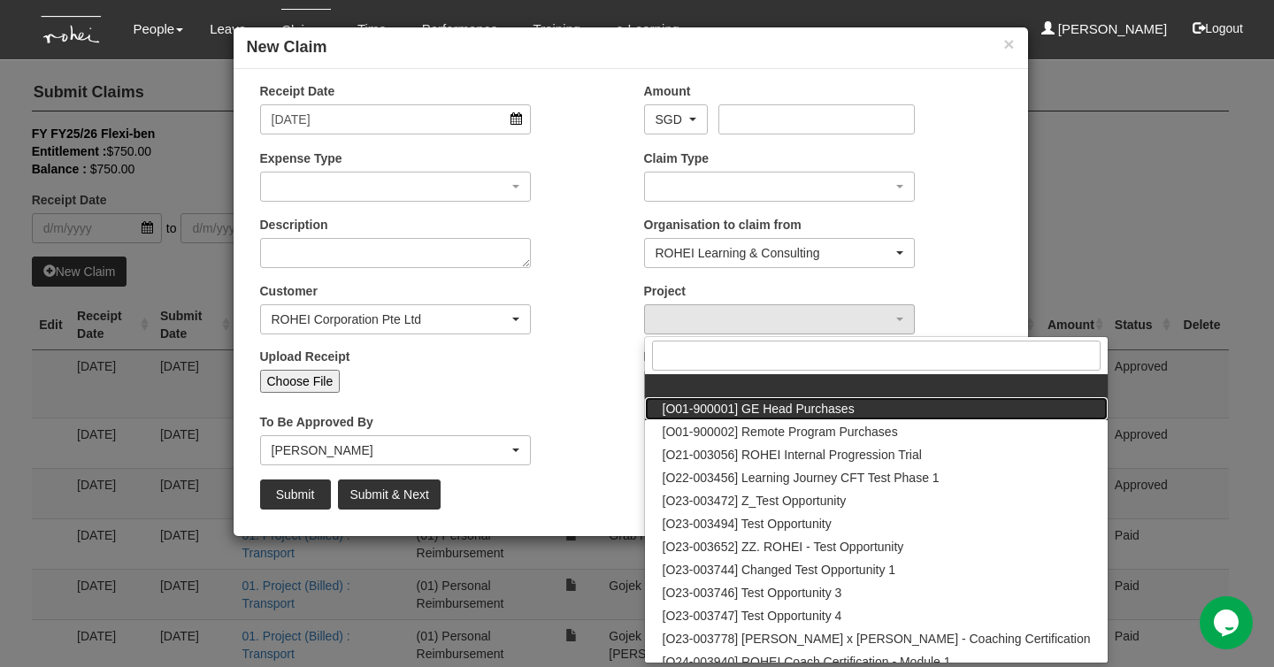
click at [706, 407] on span "[O01-900001] GE Head Purchases" at bounding box center [759, 409] width 192 height 18
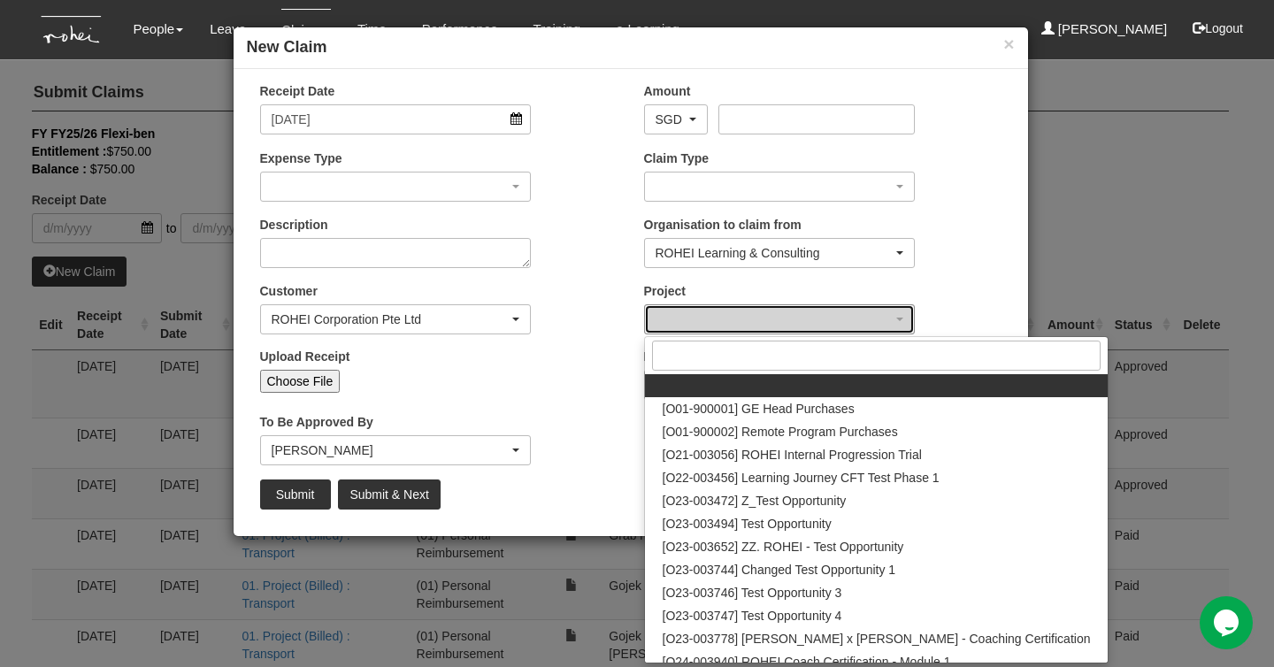
select select "1381"
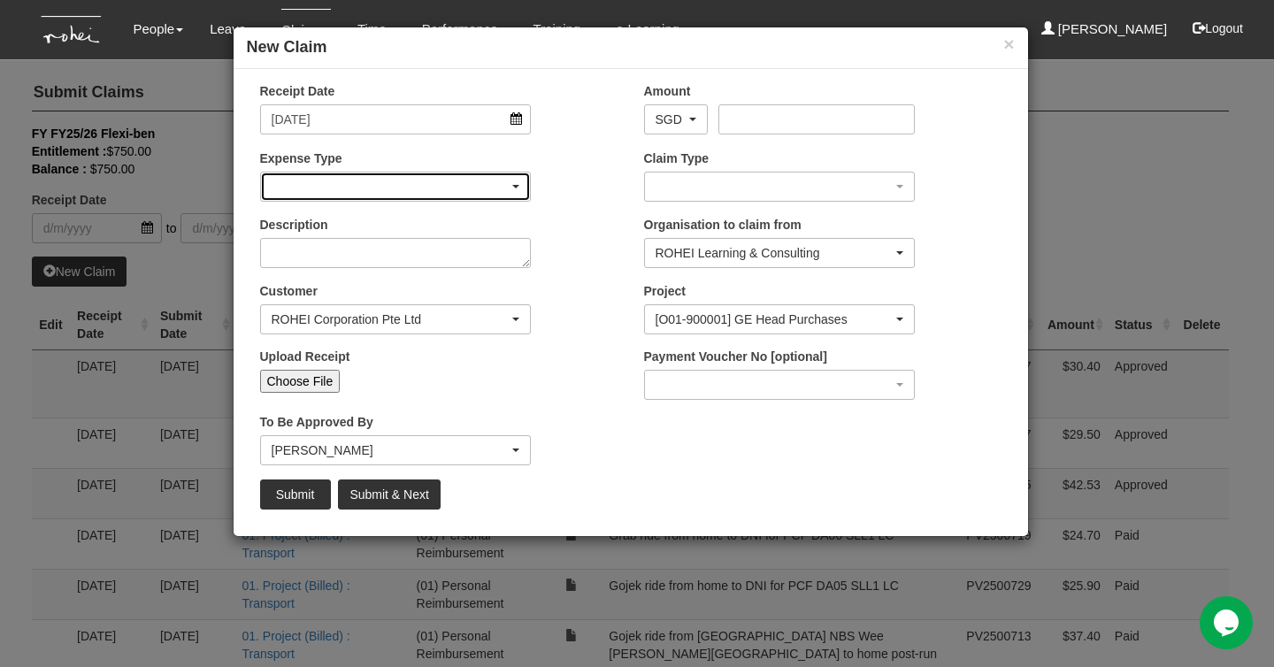
click at [444, 188] on div "button" at bounding box center [396, 186] width 270 height 28
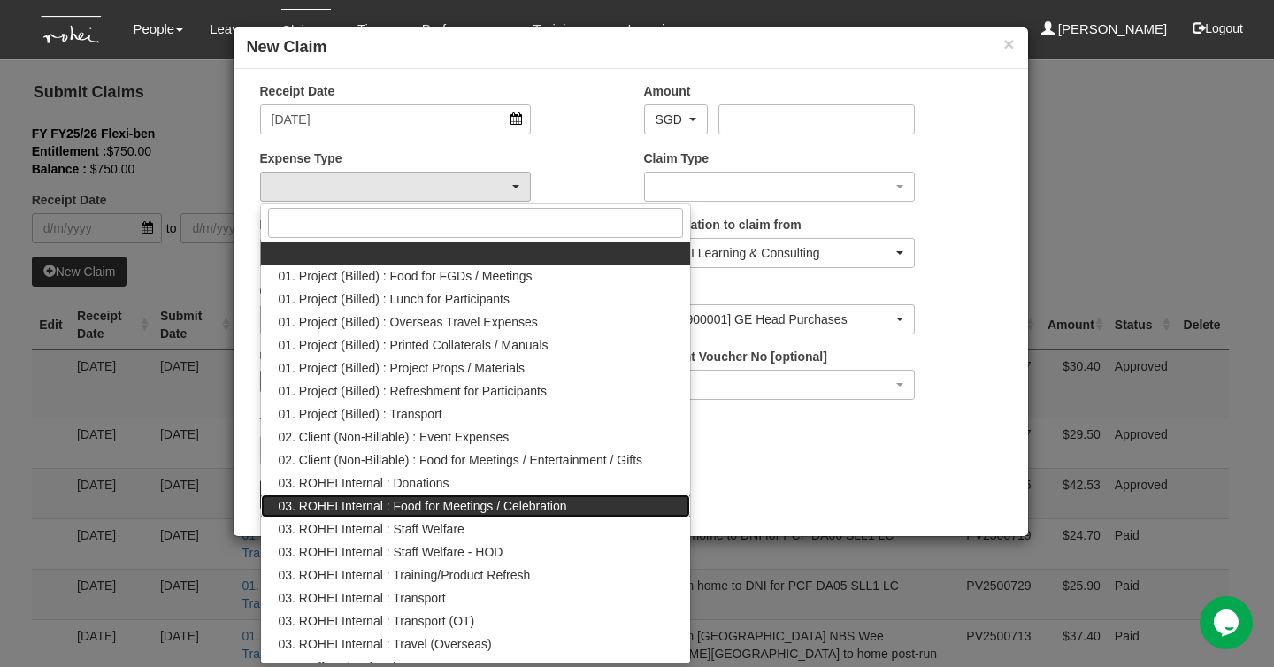
click at [546, 503] on span "03. ROHEI Internal : Food for Meetings / Celebration" at bounding box center [423, 506] width 288 height 18
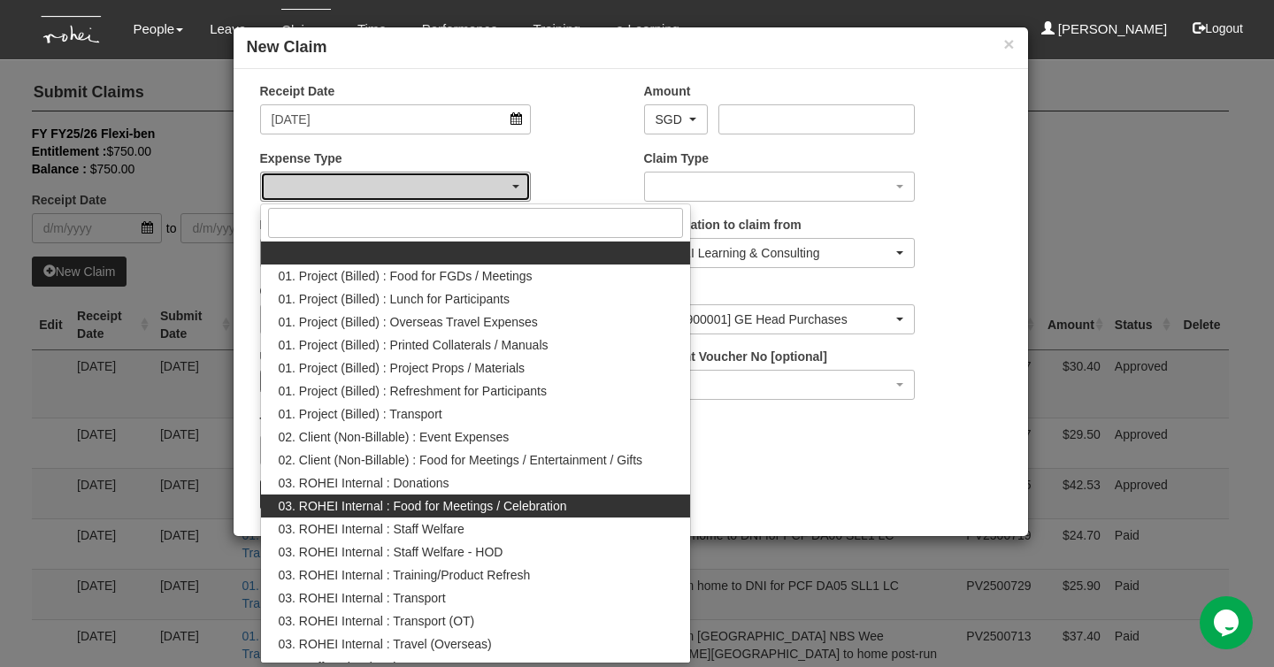
select select "137"
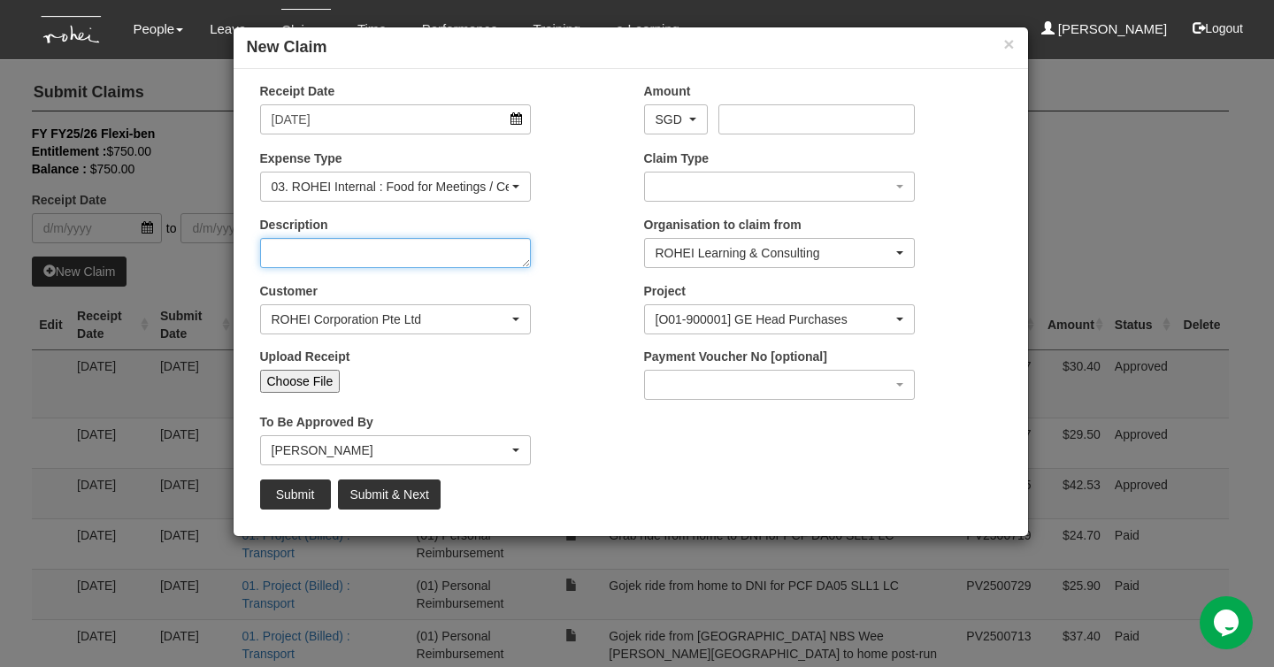
click at [377, 253] on textarea "Description" at bounding box center [396, 253] width 272 height 30
type textarea "Ice cream for program participant tea break (No stock due to power shutdown ove…"
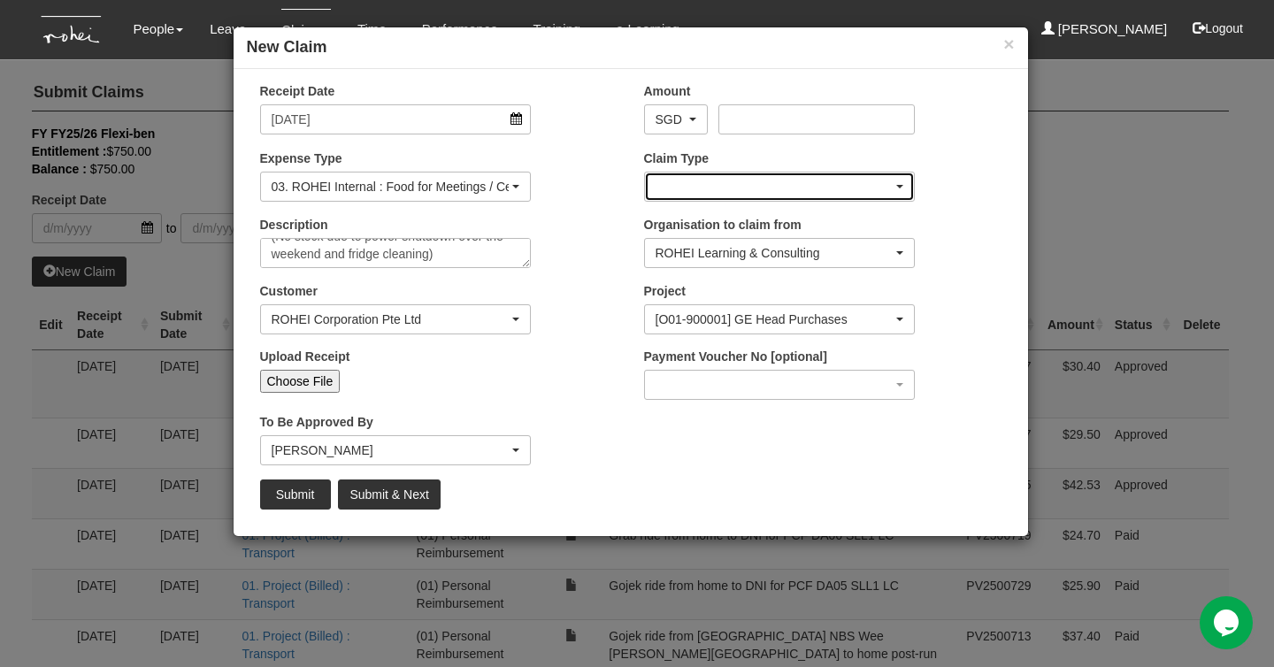
click at [700, 184] on div "button" at bounding box center [780, 186] width 270 height 28
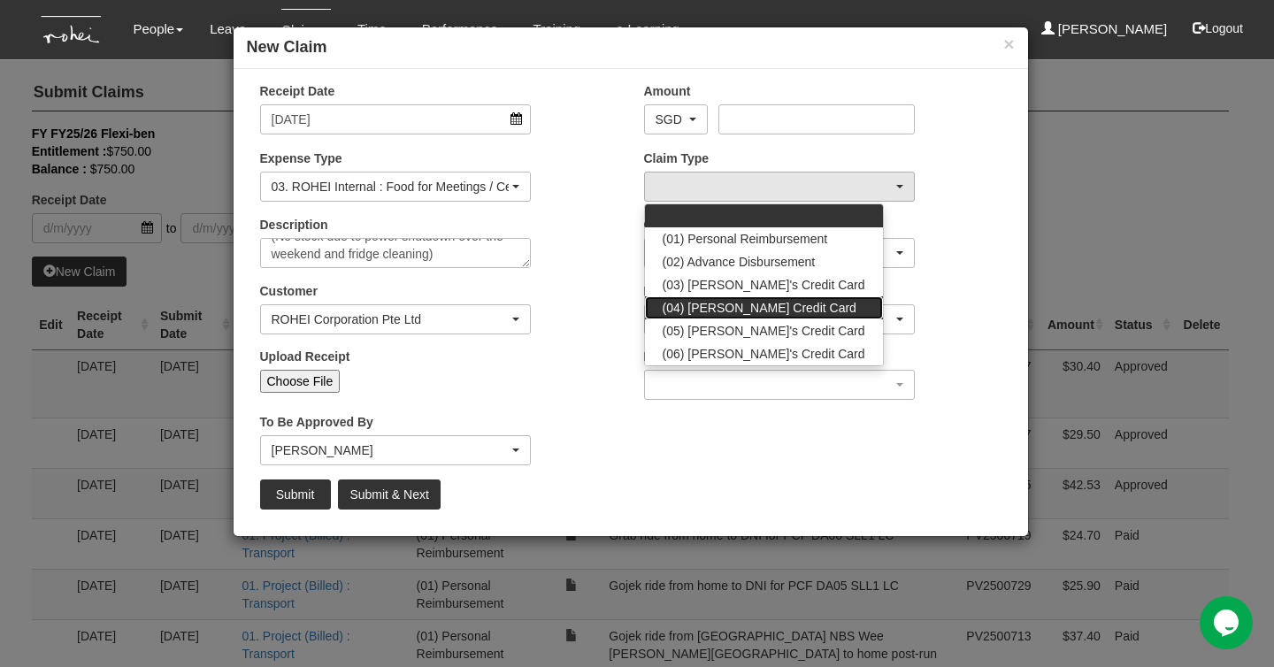
click at [716, 303] on span "(04) [PERSON_NAME] Credit Card" at bounding box center [760, 308] width 194 height 18
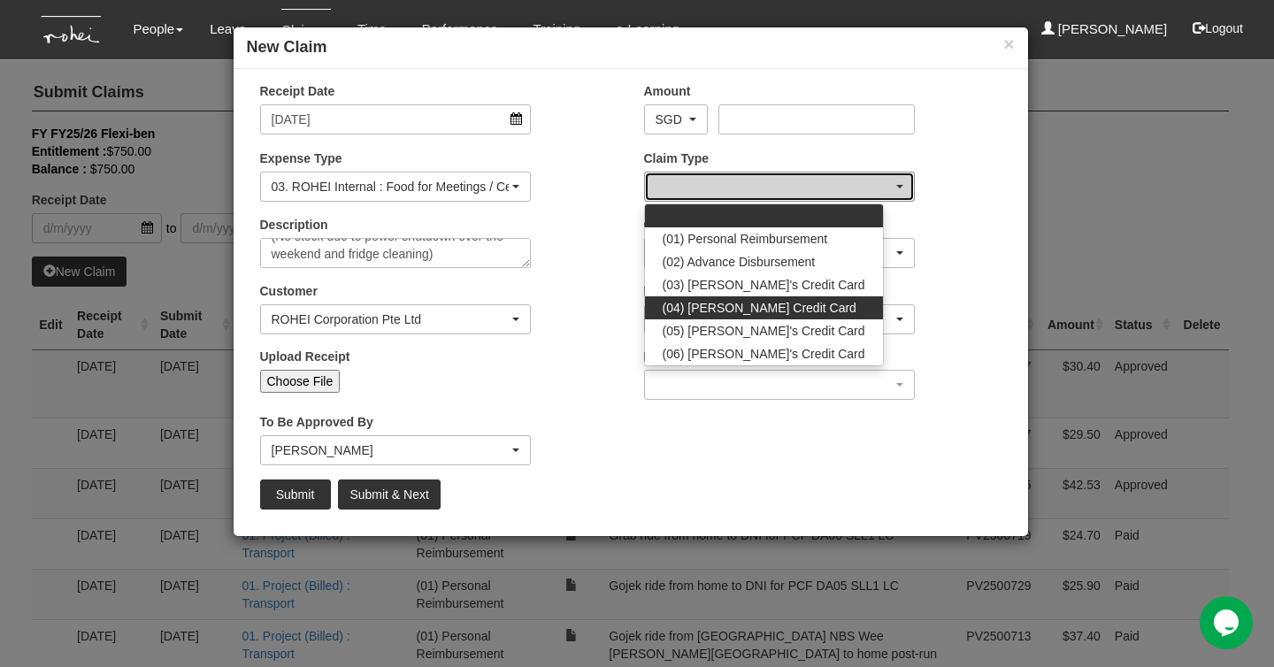
select select "16"
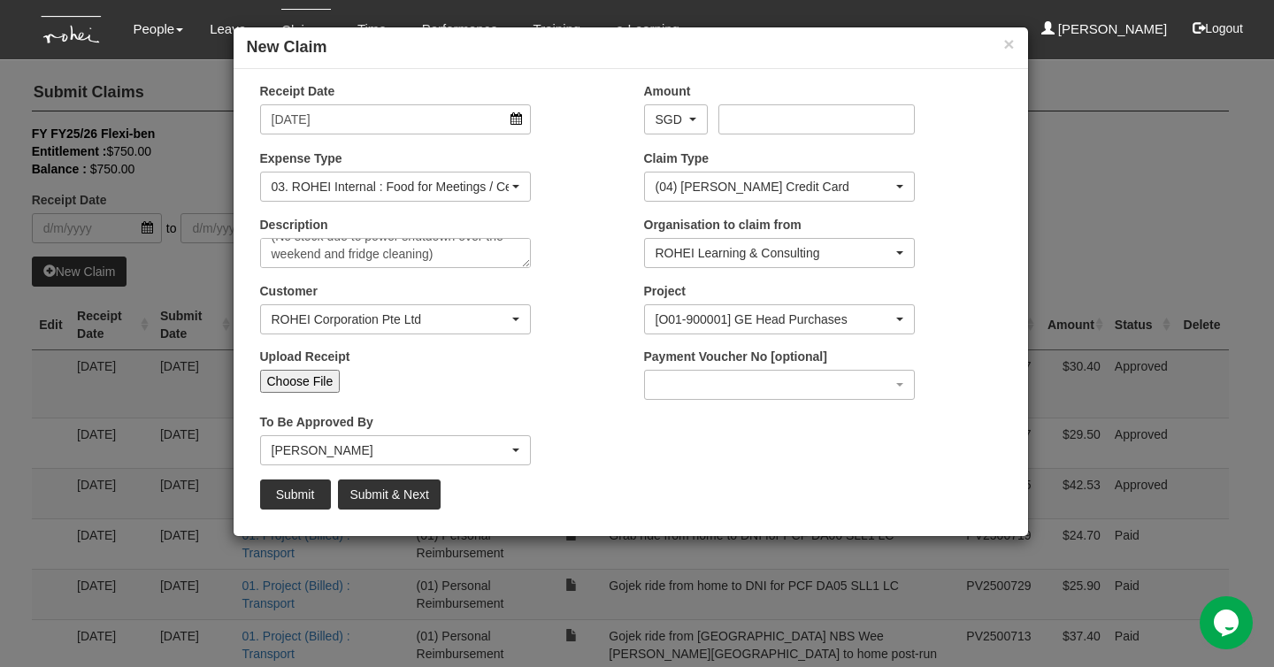
click at [299, 379] on input "Choose File" at bounding box center [300, 381] width 80 height 23
click at [310, 379] on input "Choose File" at bounding box center [300, 381] width 80 height 23
type input "C:\fakepath\1000146077 (1).jpeg"
type input "Choose Another File"
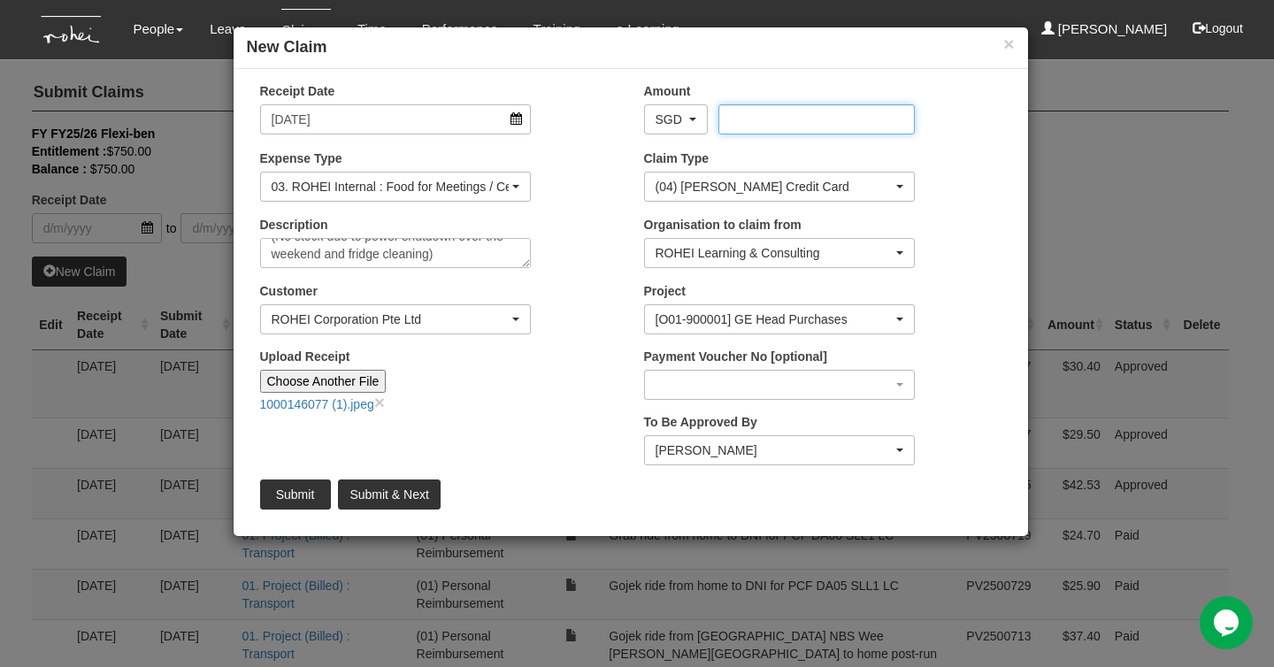
click at [792, 119] on input "Amount" at bounding box center [816, 119] width 196 height 30
type input "39.60"
click at [575, 305] on div "Customer (N/A) _ROHEI Internal 3M ASIA PACIFIC PRIVATE LTD [DOMAIN_NAME] AbbVie…" at bounding box center [439, 314] width 384 height 65
click at [550, 306] on div "Customer (N/A) _ROHEI Internal 3M ASIA PACIFIC PRIVATE LTD [DOMAIN_NAME] AbbVie…" at bounding box center [439, 314] width 384 height 65
click at [303, 496] on input "Submit" at bounding box center [295, 494] width 71 height 30
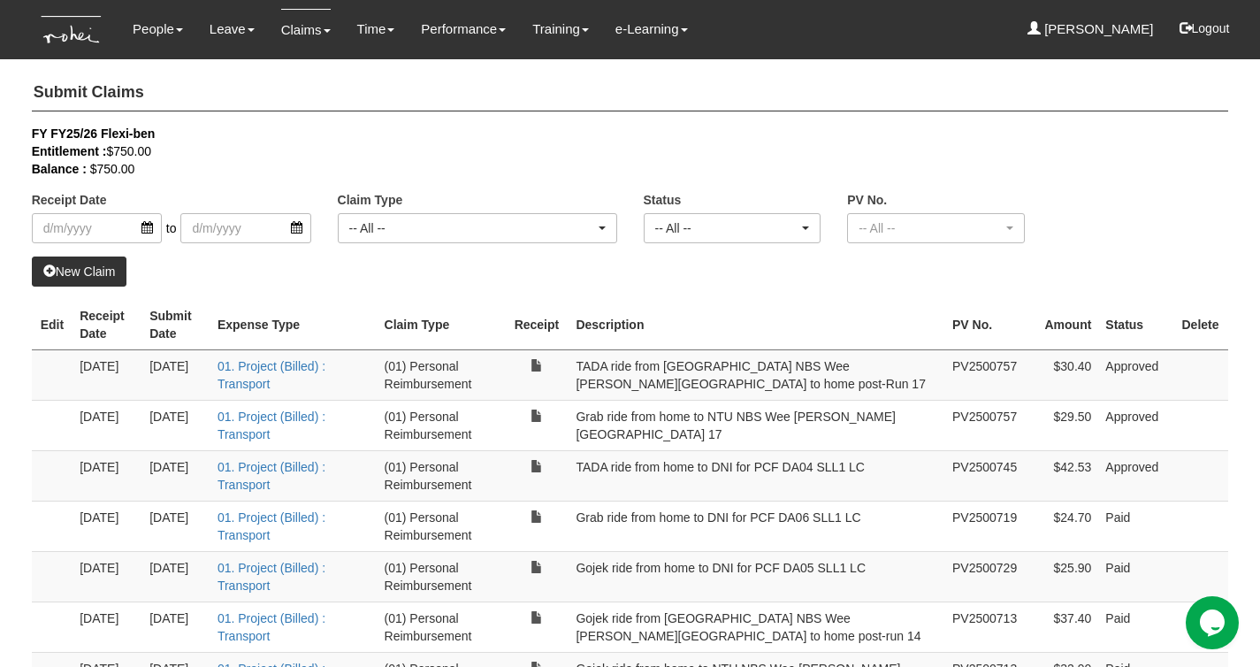
select select "50"
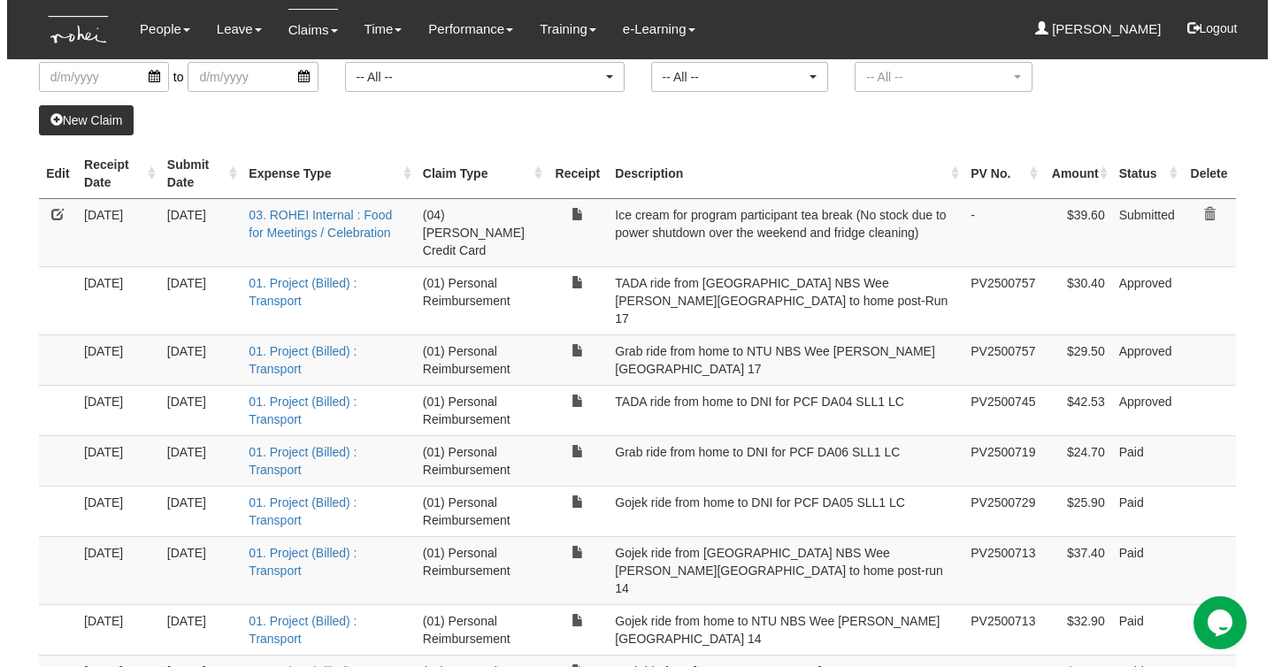
scroll to position [0, 0]
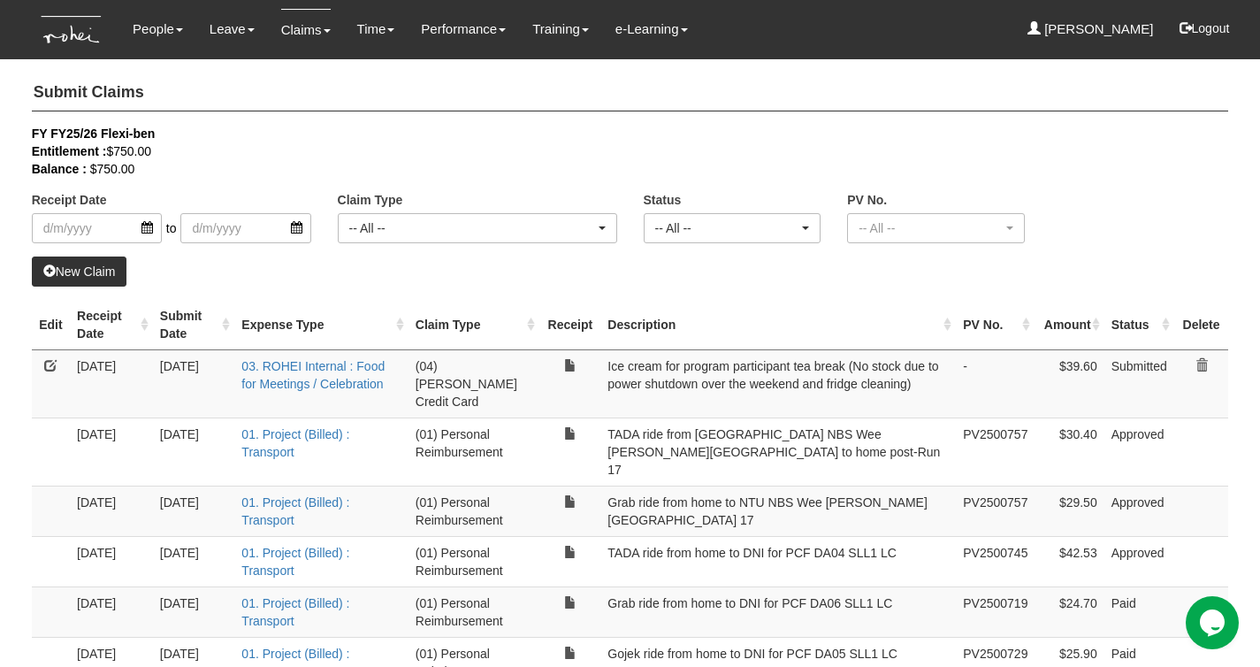
click at [49, 365] on link at bounding box center [50, 365] width 12 height 12
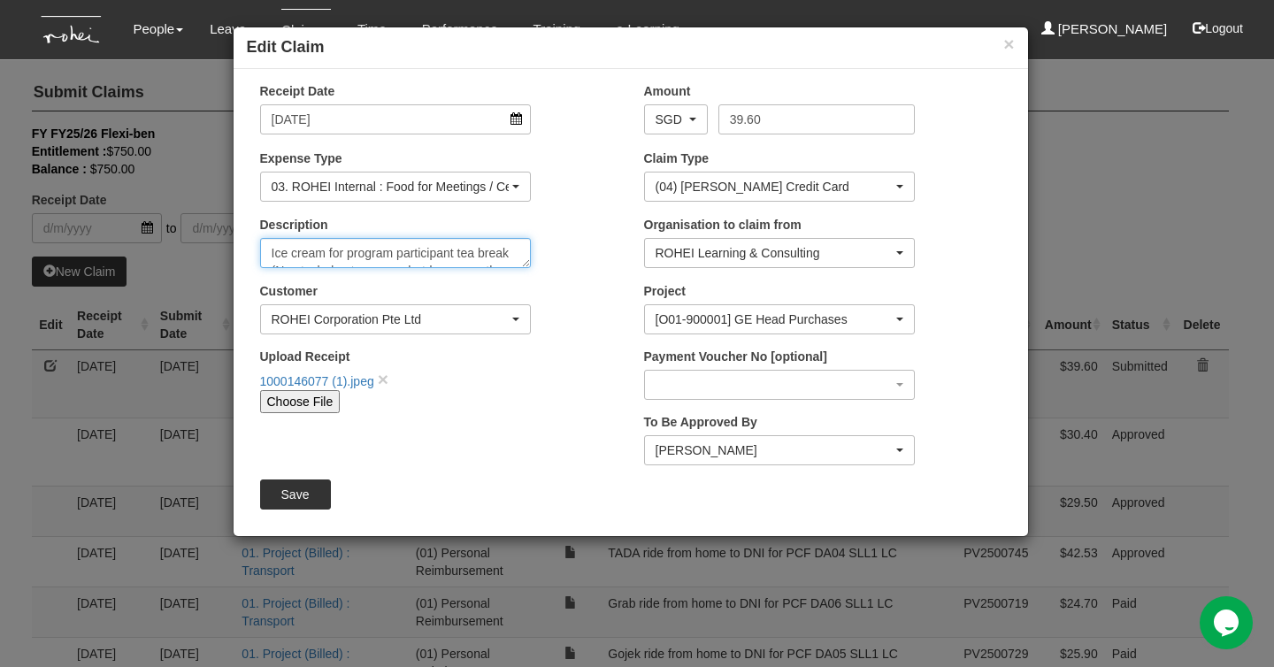
click at [356, 253] on textarea "Ice cream for program participant tea break (No stock due to power shutdown ove…" at bounding box center [396, 253] width 272 height 30
paste textarea "NYP IE2 SLL4"
click at [523, 257] on textarea "Ice cream for program participant tea break (No stock due to power shutdown ove…" at bounding box center [396, 253] width 272 height 30
click at [523, 264] on textarea "Ice cream for program participant tea break (No stock due to power shutdown ove…" at bounding box center [396, 253] width 272 height 30
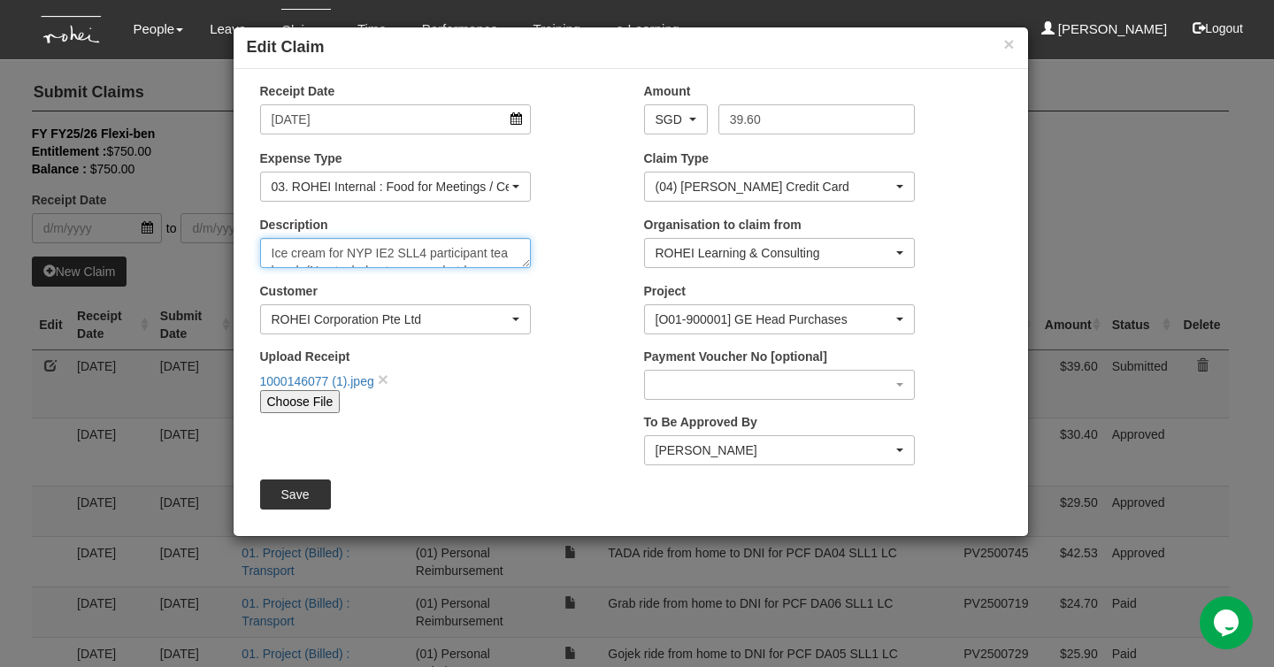
click at [521, 265] on textarea "Ice cream for program participant tea break (No stock due to power shutdown ove…" at bounding box center [396, 253] width 272 height 30
type textarea "Ice cream for NYP IE2 SLL4 participant tea break (No stock due to power shutdow…"
click at [286, 513] on div "Receipt Date [DATE] Amount AED AFN ALL AMD ANG AOA ARS AUD AWG AZN BAM BBD BDT …" at bounding box center [631, 302] width 794 height 441
click at [302, 503] on input "Save" at bounding box center [295, 494] width 71 height 30
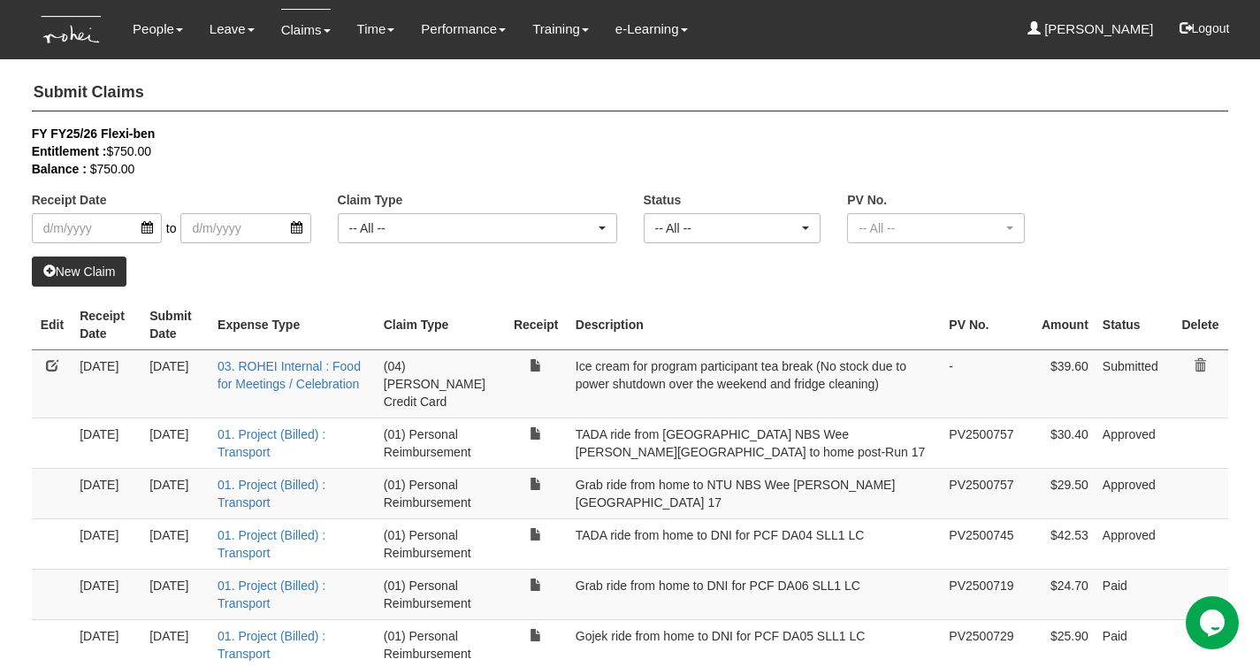
select select "50"
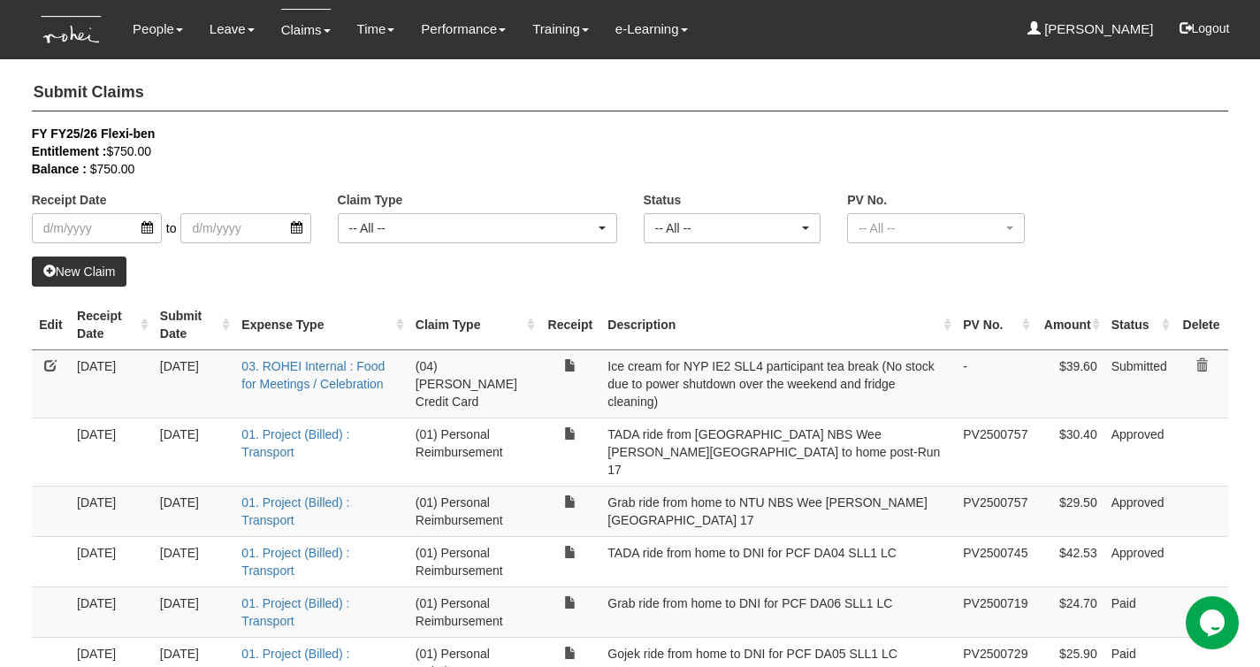
click at [51, 370] on link at bounding box center [50, 365] width 12 height 12
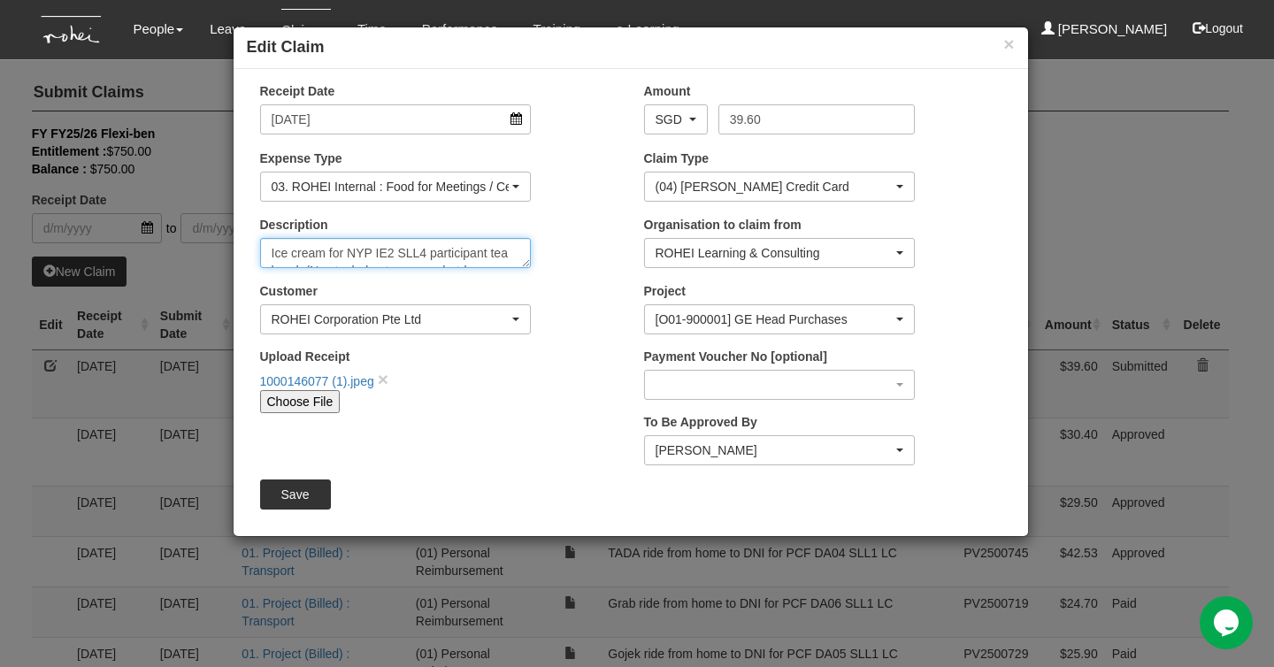
click at [501, 260] on textarea "Ice cream for NYP IE2 SLL4 participant tea break (No stock due to power shutdow…" at bounding box center [396, 253] width 272 height 30
click at [486, 257] on textarea "Ice cream for NYP IE2 SLL4 participant tea break (No stock due to power shutdow…" at bounding box center [396, 253] width 272 height 30
type textarea "Ice cream for NYP IE2 SLL4 participant PM tea break (No stock due to power shut…"
click at [317, 490] on input "Save" at bounding box center [295, 494] width 71 height 30
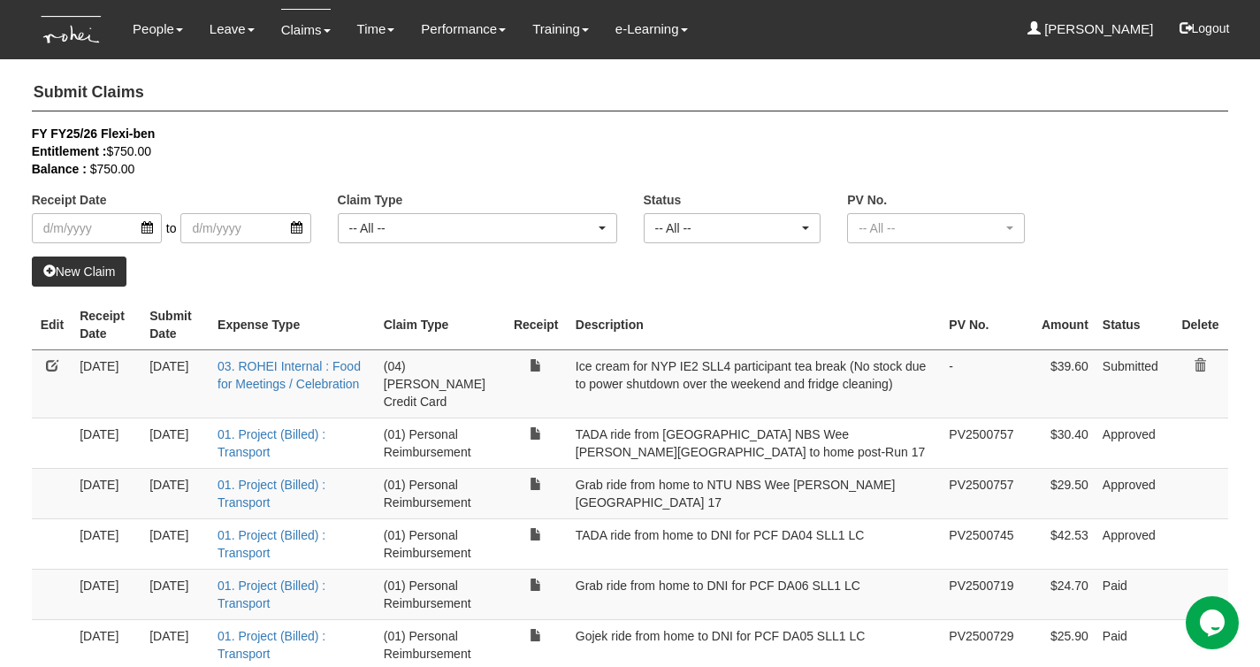
select select "50"
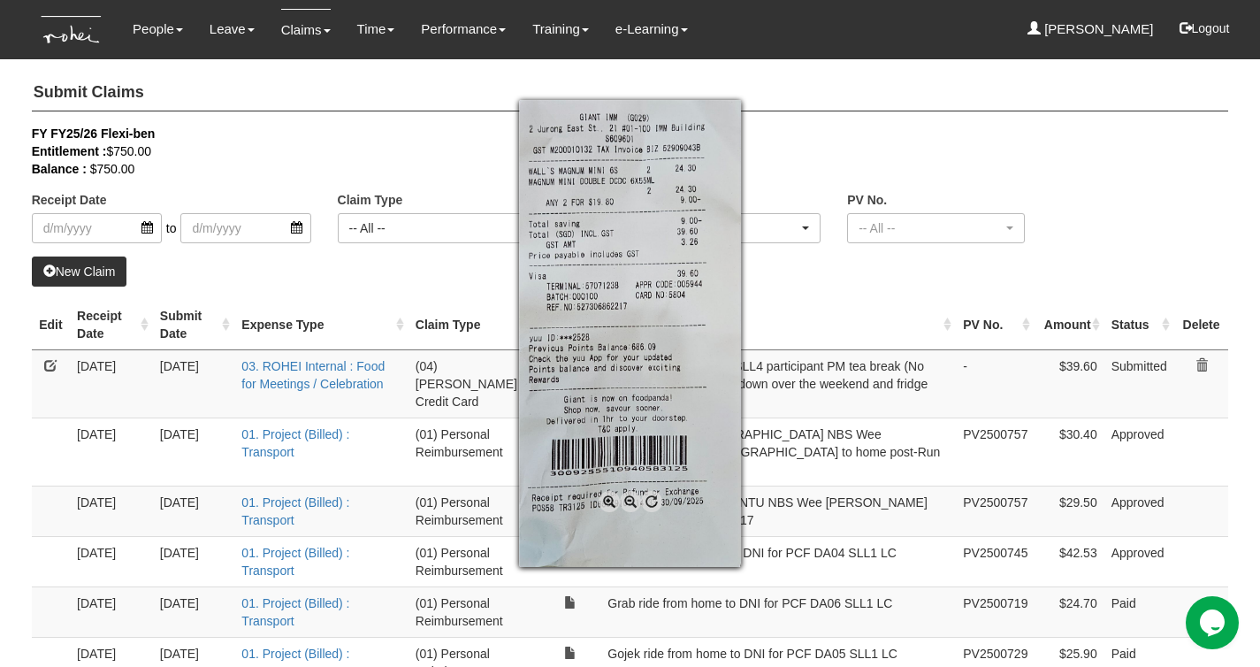
click at [1090, 193] on div at bounding box center [630, 333] width 1260 height 667
